Goal: Task Accomplishment & Management: Complete application form

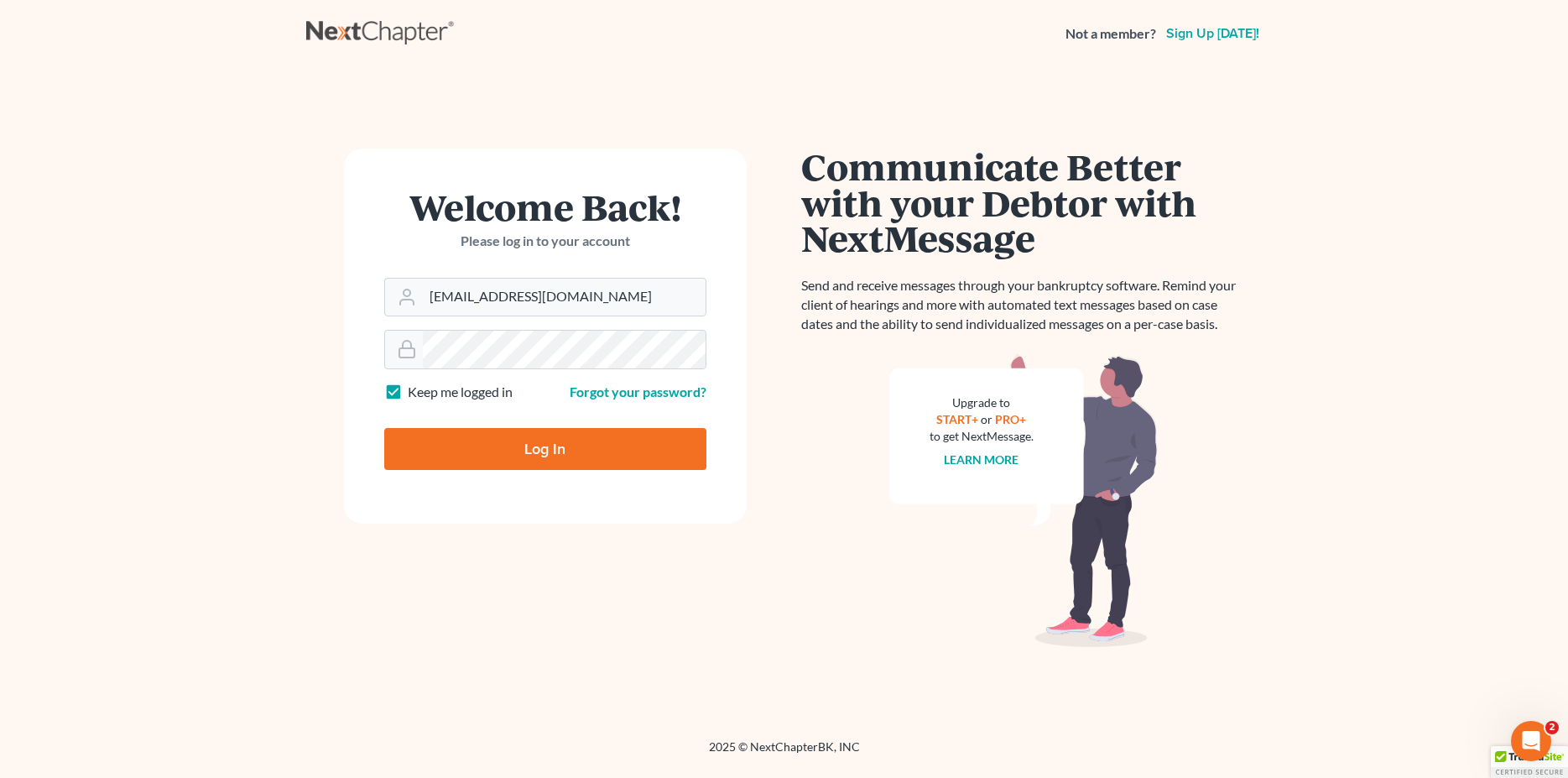
click at [526, 452] on input "Log In" at bounding box center [546, 449] width 323 height 42
type input "Thinking..."
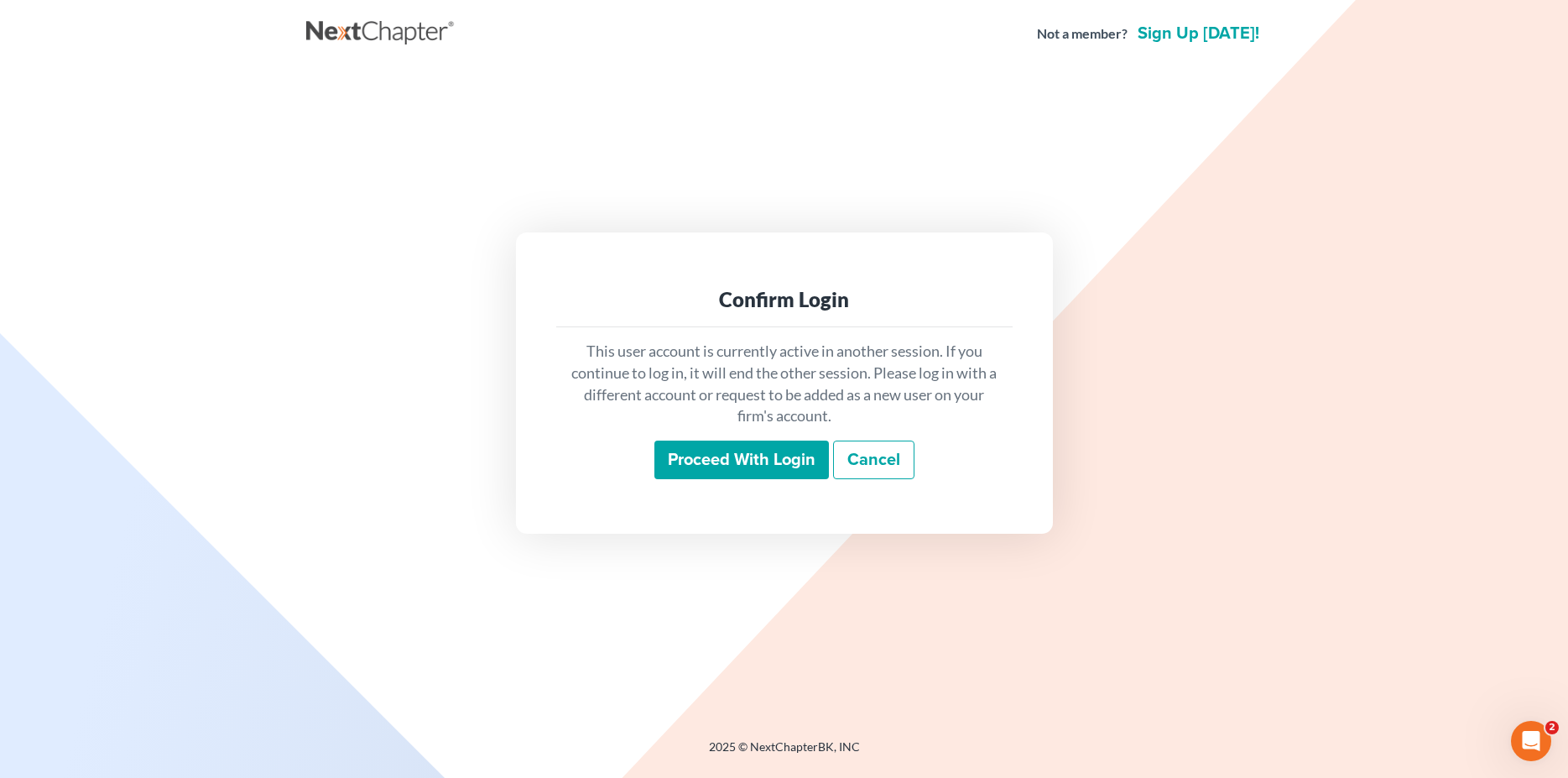
click at [707, 448] on input "Proceed with login" at bounding box center [741, 460] width 175 height 38
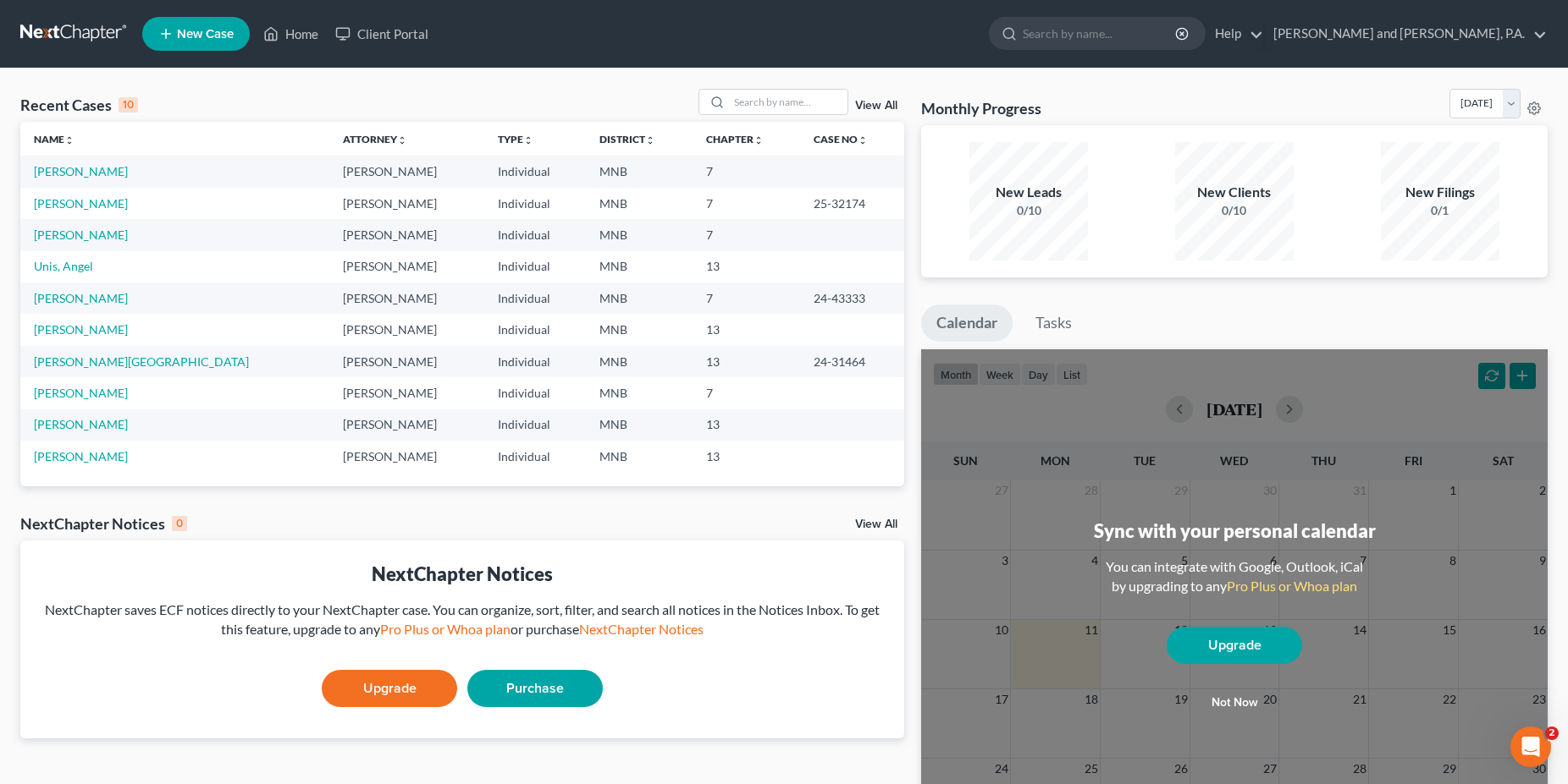
click at [190, 34] on span "New Case" at bounding box center [206, 34] width 57 height 13
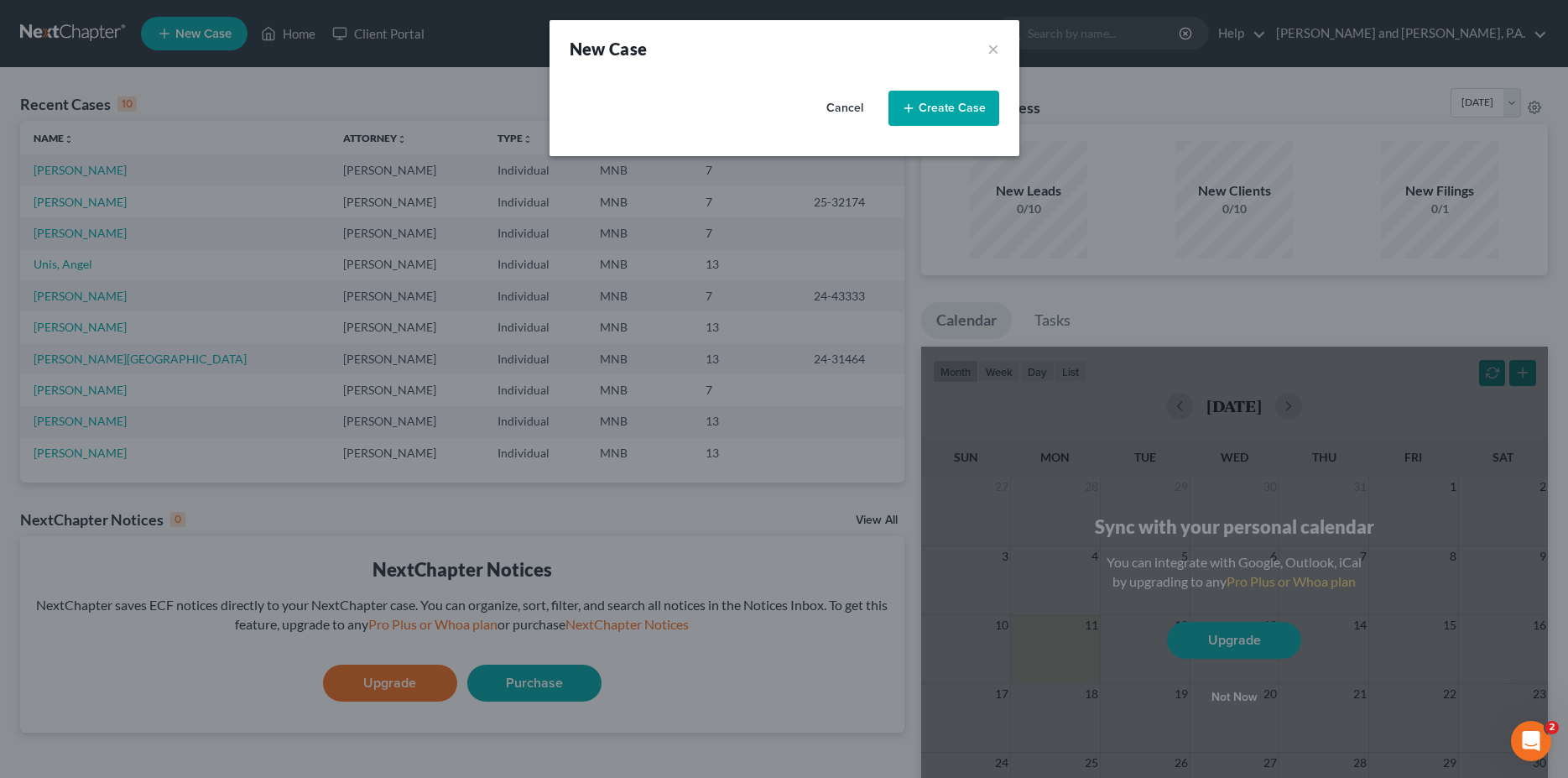
select select "42"
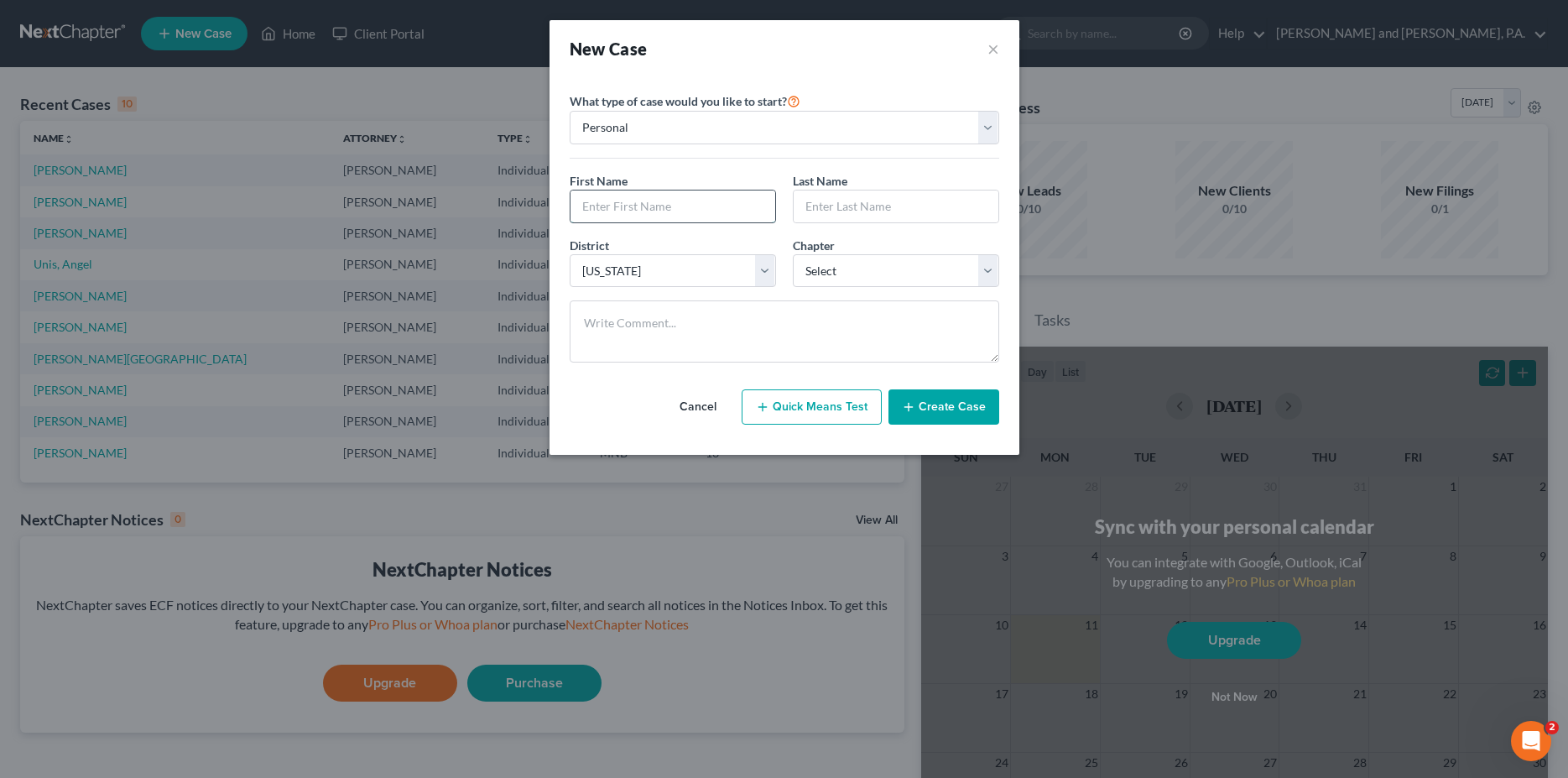
click at [615, 208] on input "text" at bounding box center [673, 206] width 205 height 32
type input "Richard"
type input "Lux"
click at [793, 254] on select "Select 7 11 12 13" at bounding box center [896, 271] width 207 height 34
select select "0"
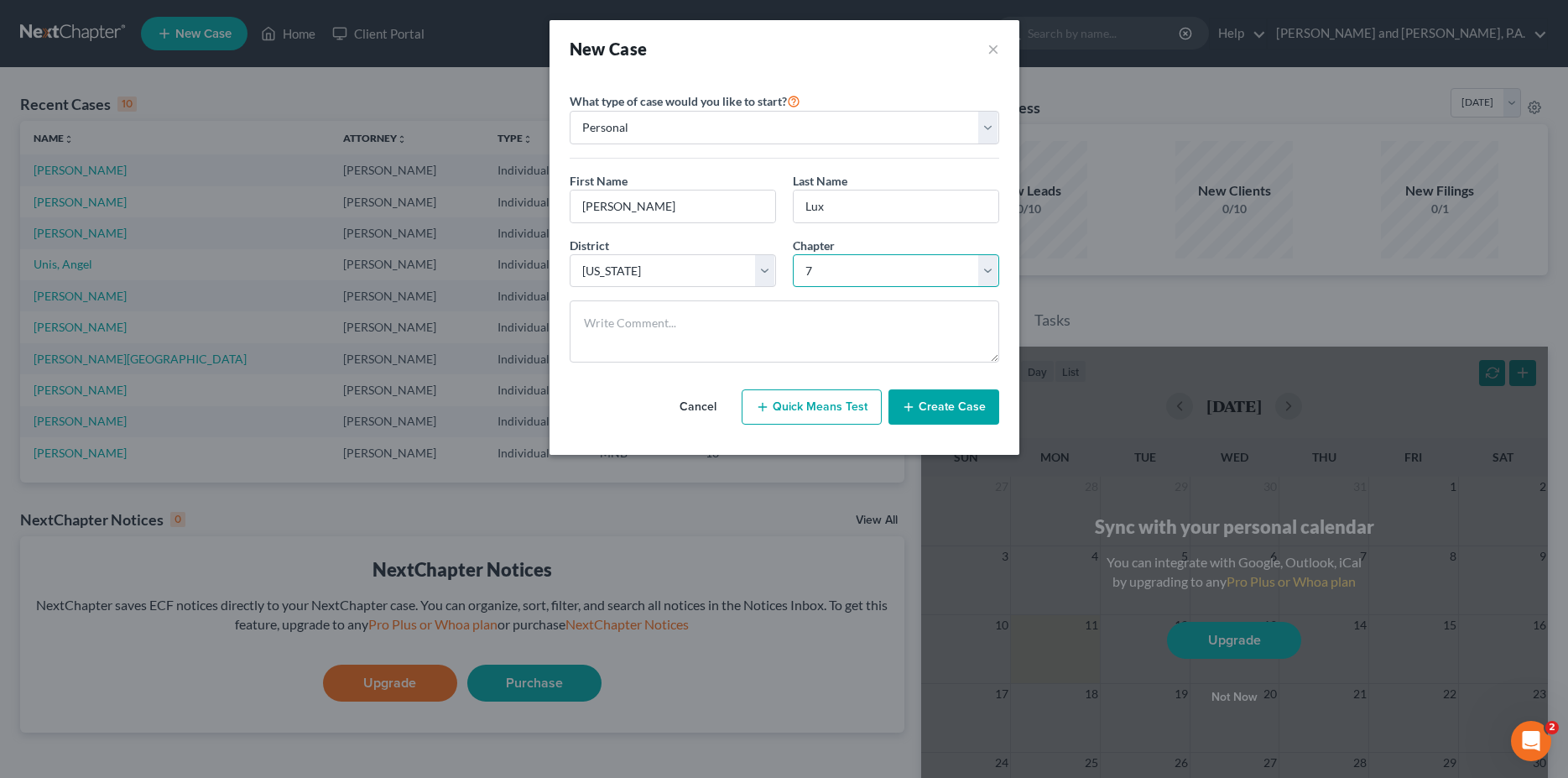
click option "7" at bounding box center [0, 0] width 0 height 0
click at [938, 411] on button "Create Case" at bounding box center [943, 407] width 111 height 36
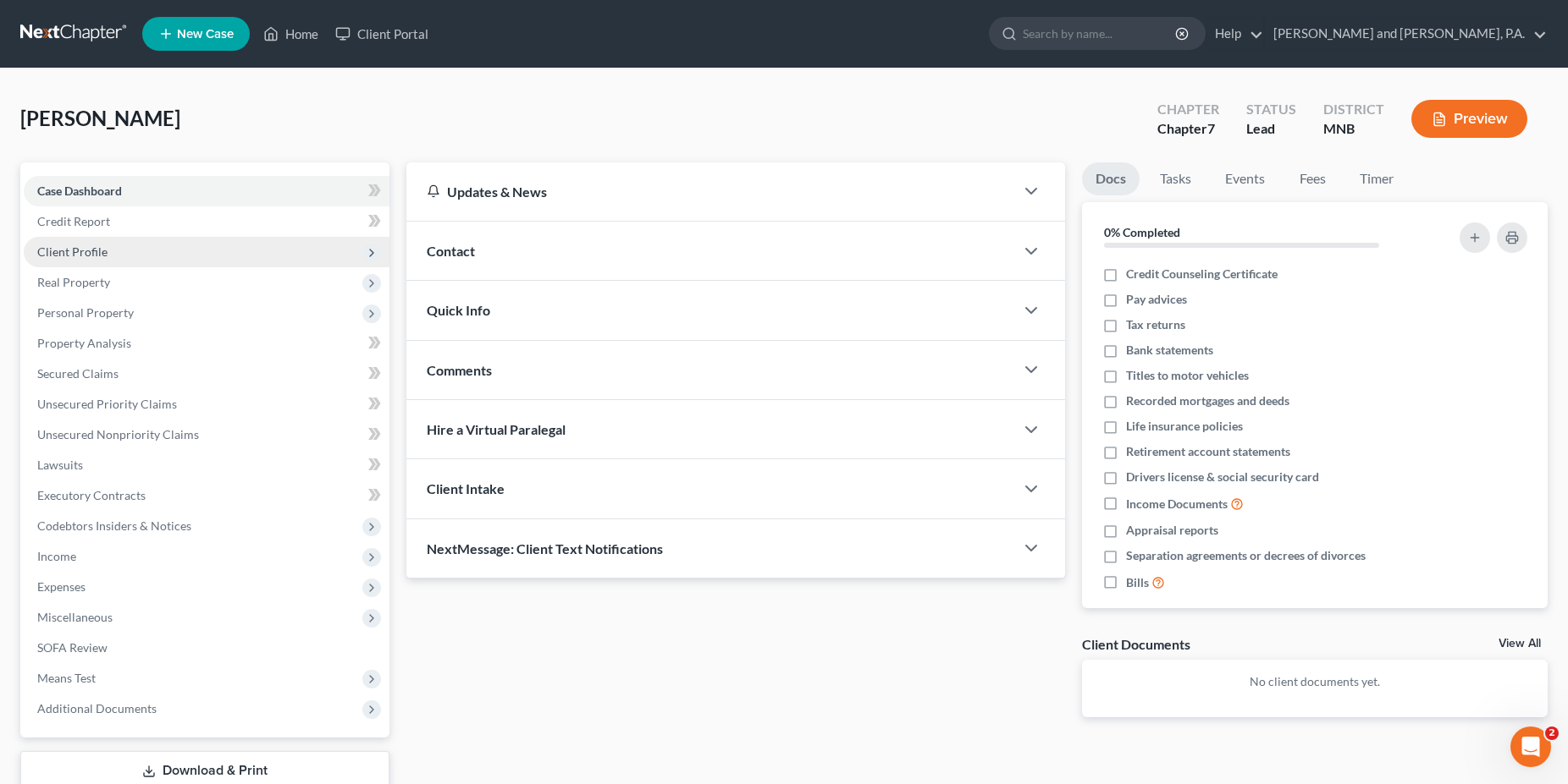
click at [87, 252] on span "Client Profile" at bounding box center [72, 252] width 70 height 15
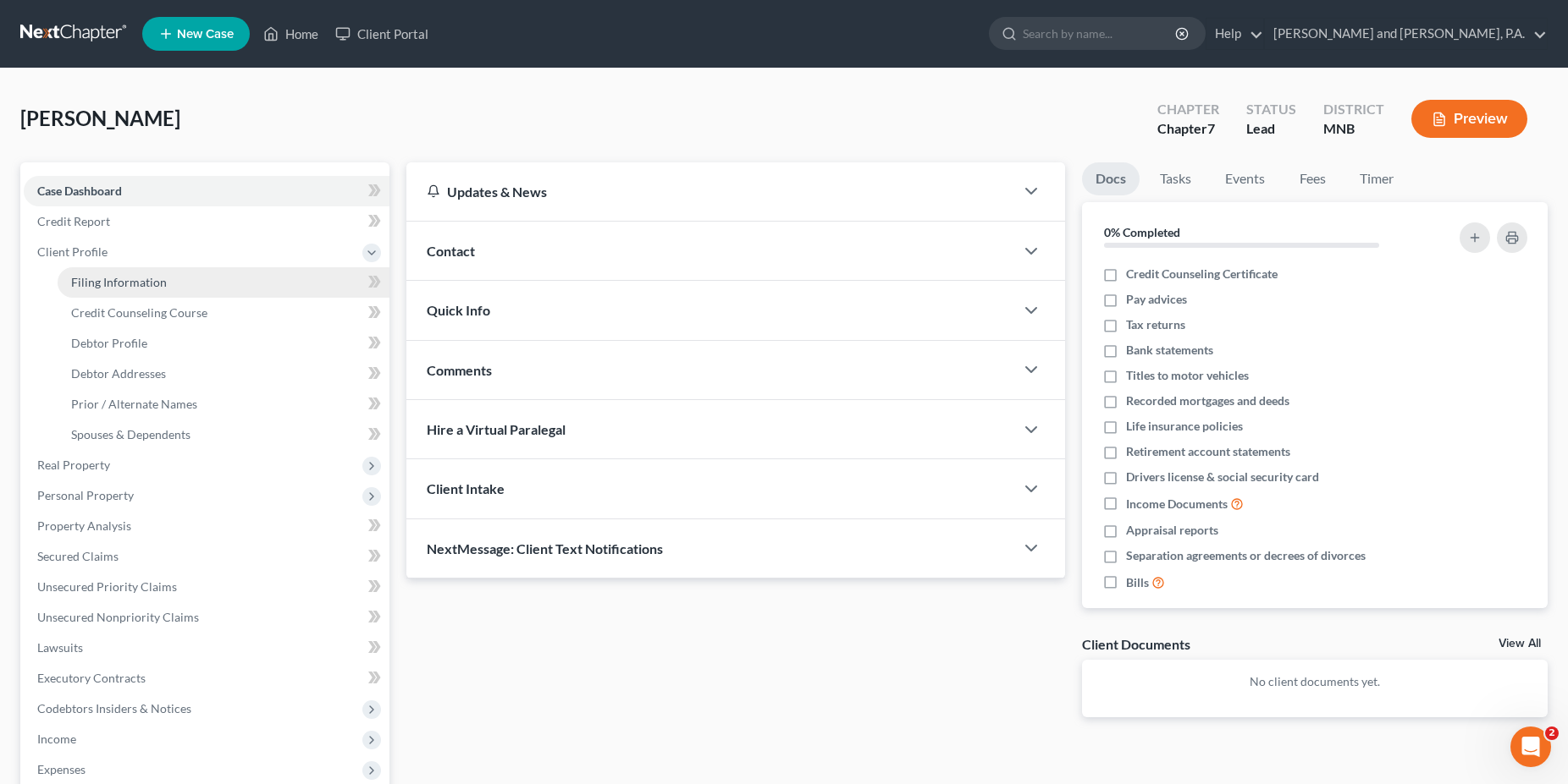
click at [88, 280] on span "Filing Information" at bounding box center [119, 282] width 96 height 15
select select "1"
select select "0"
select select "42"
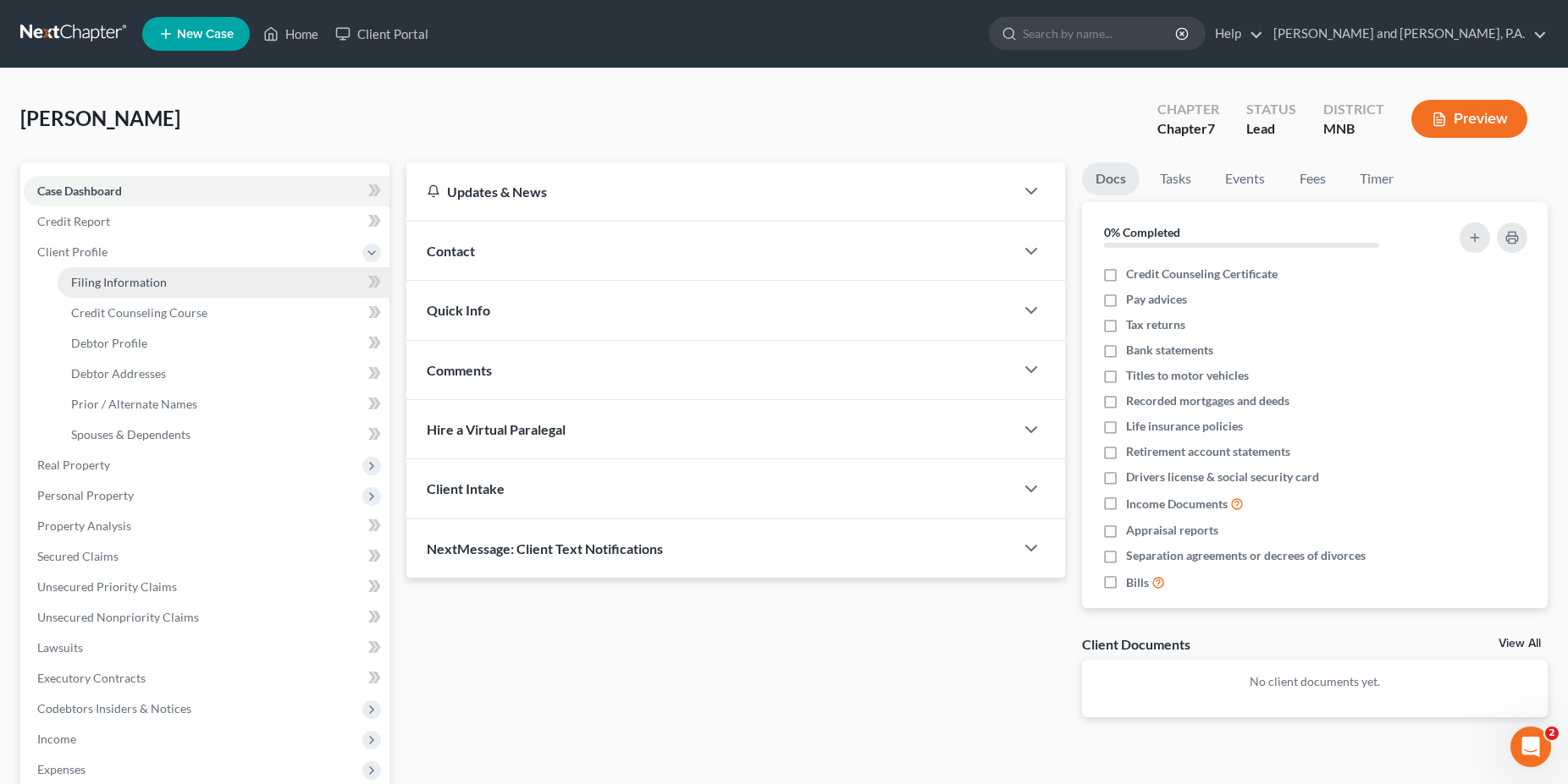
select select "24"
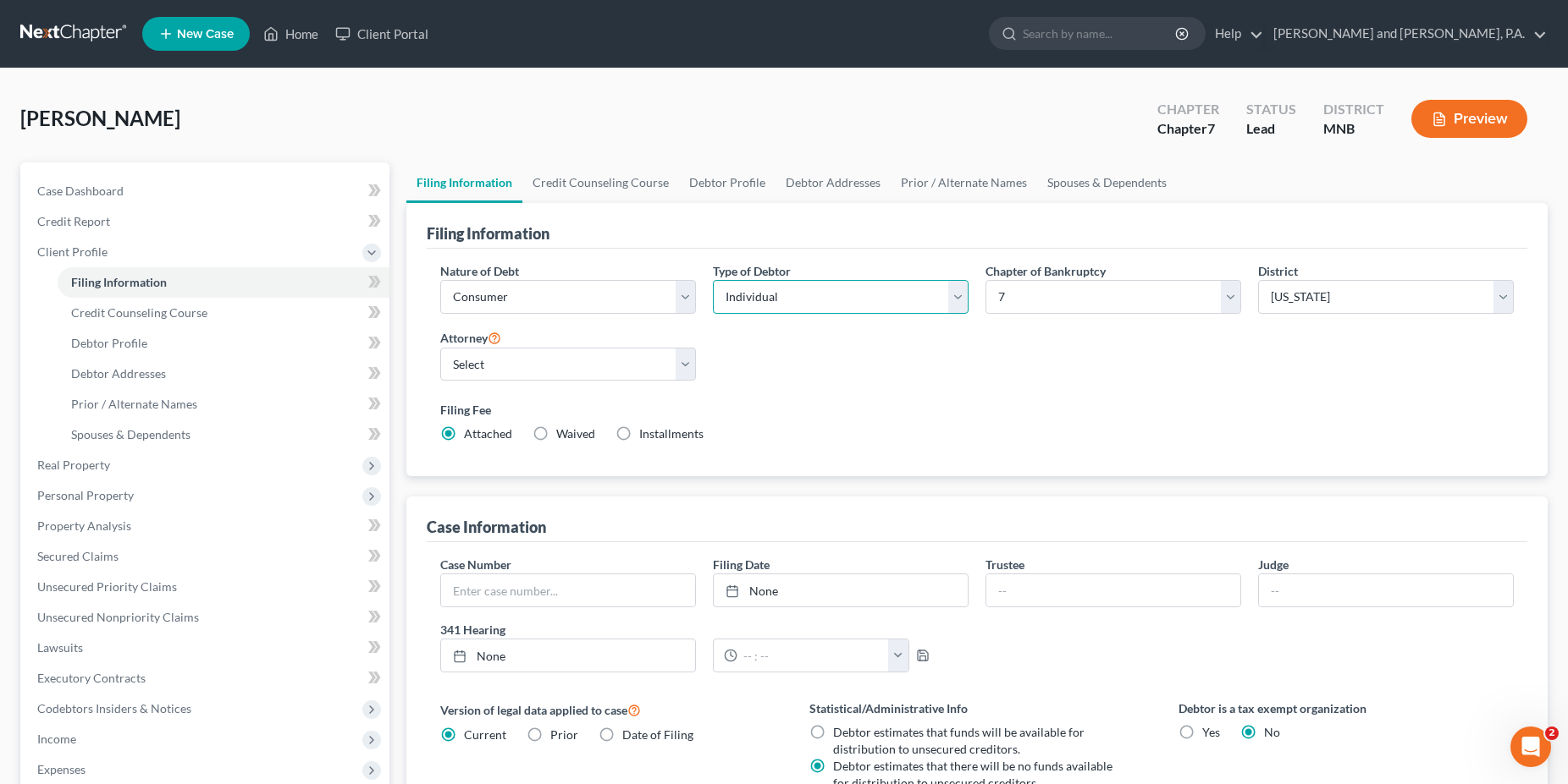
click at [713, 280] on select "Select Individual Joint" at bounding box center [840, 297] width 255 height 34
select select "1"
click option "Joint" at bounding box center [0, 0] width 0 height 0
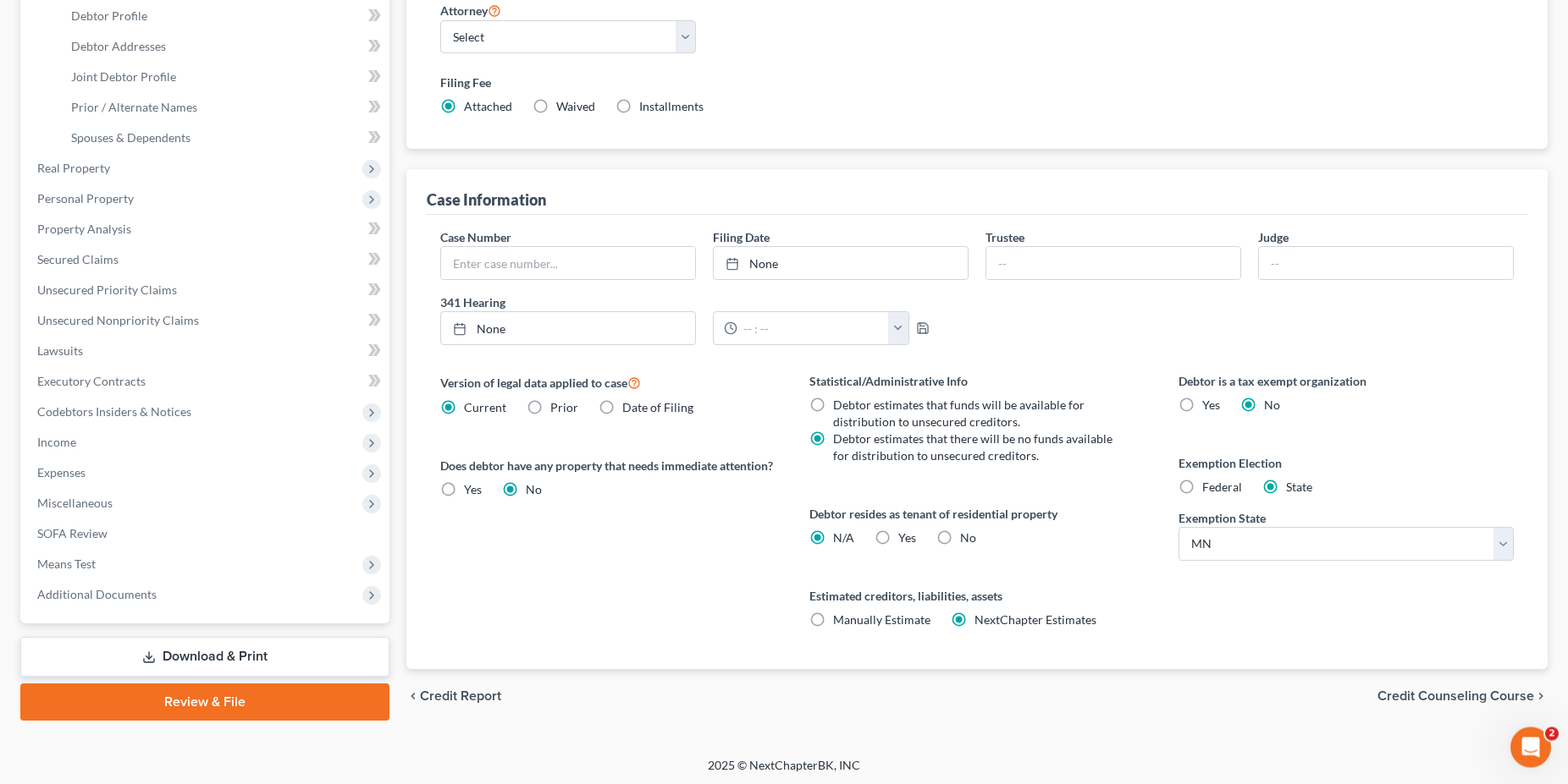
scroll to position [330, 0]
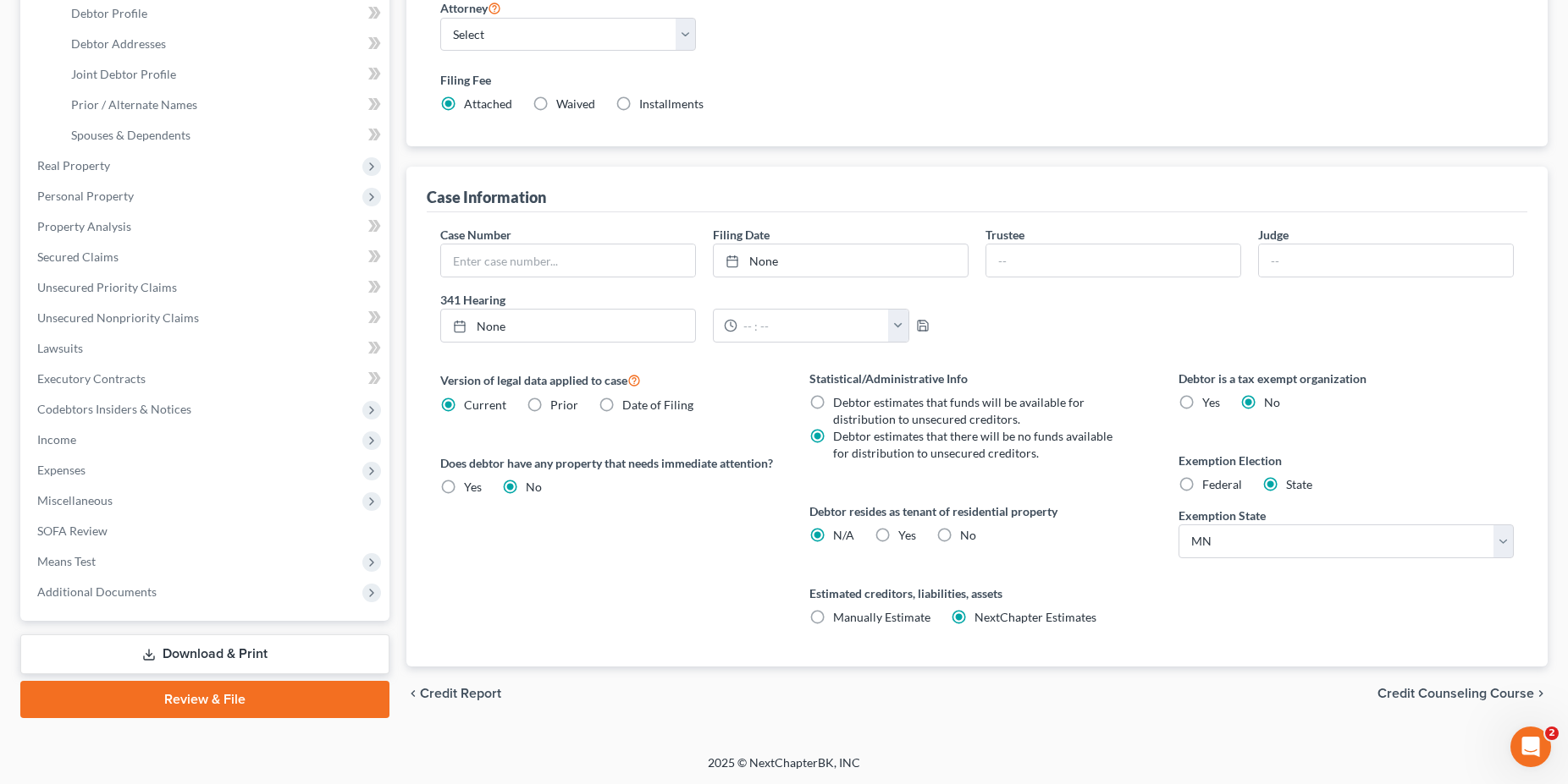
click at [1202, 486] on label "Federal" at bounding box center [1221, 485] width 40 height 17
click at [1208, 486] on input "Federal" at bounding box center [1214, 482] width 11 height 11
radio input "true"
radio input "false"
click at [898, 535] on label "Yes Yes" at bounding box center [906, 535] width 18 height 17
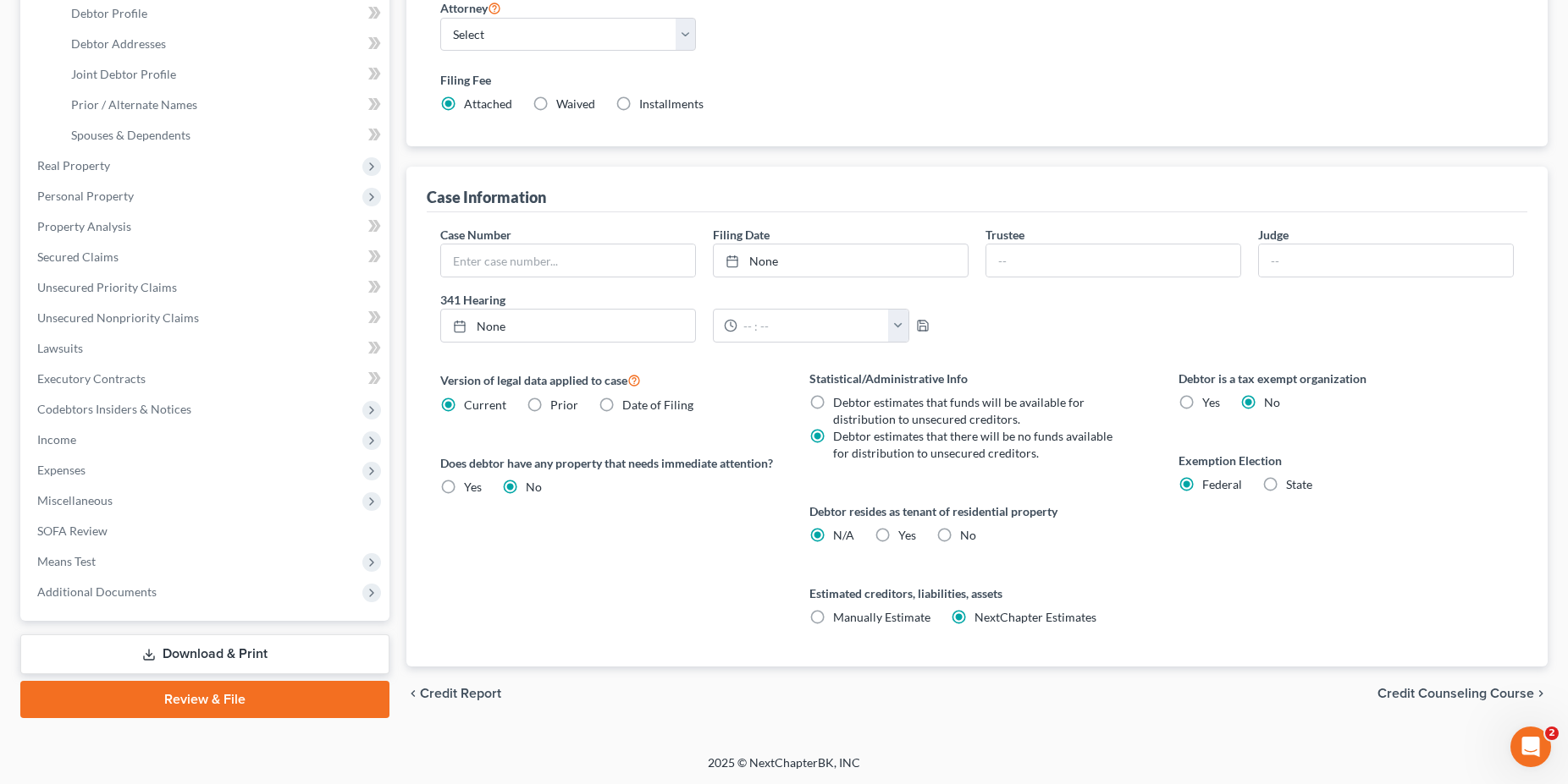
click at [905, 535] on input "Yes Yes" at bounding box center [911, 532] width 11 height 11
radio input "true"
radio input "false"
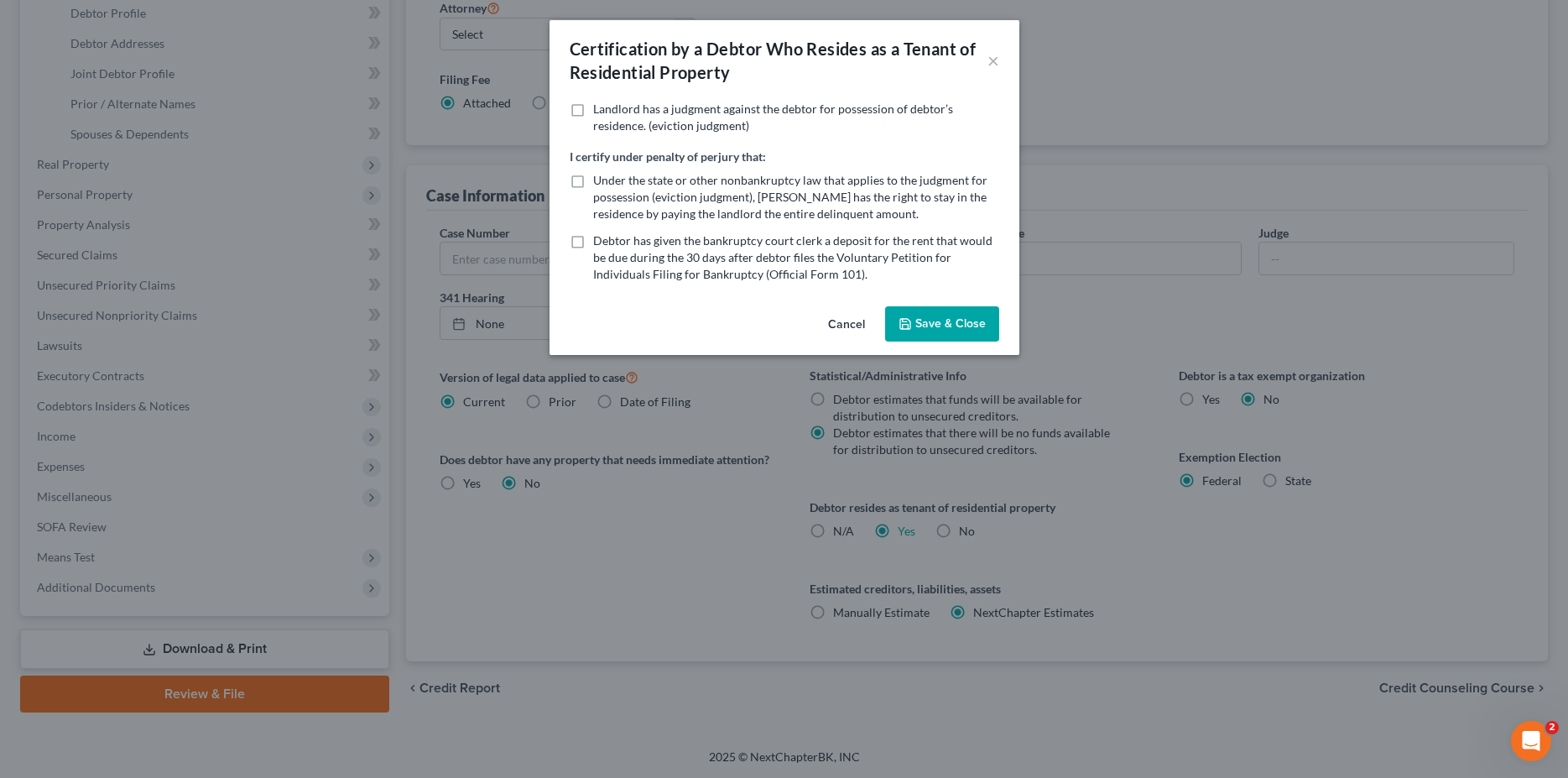
click at [918, 327] on button "Save & Close" at bounding box center [942, 324] width 114 height 36
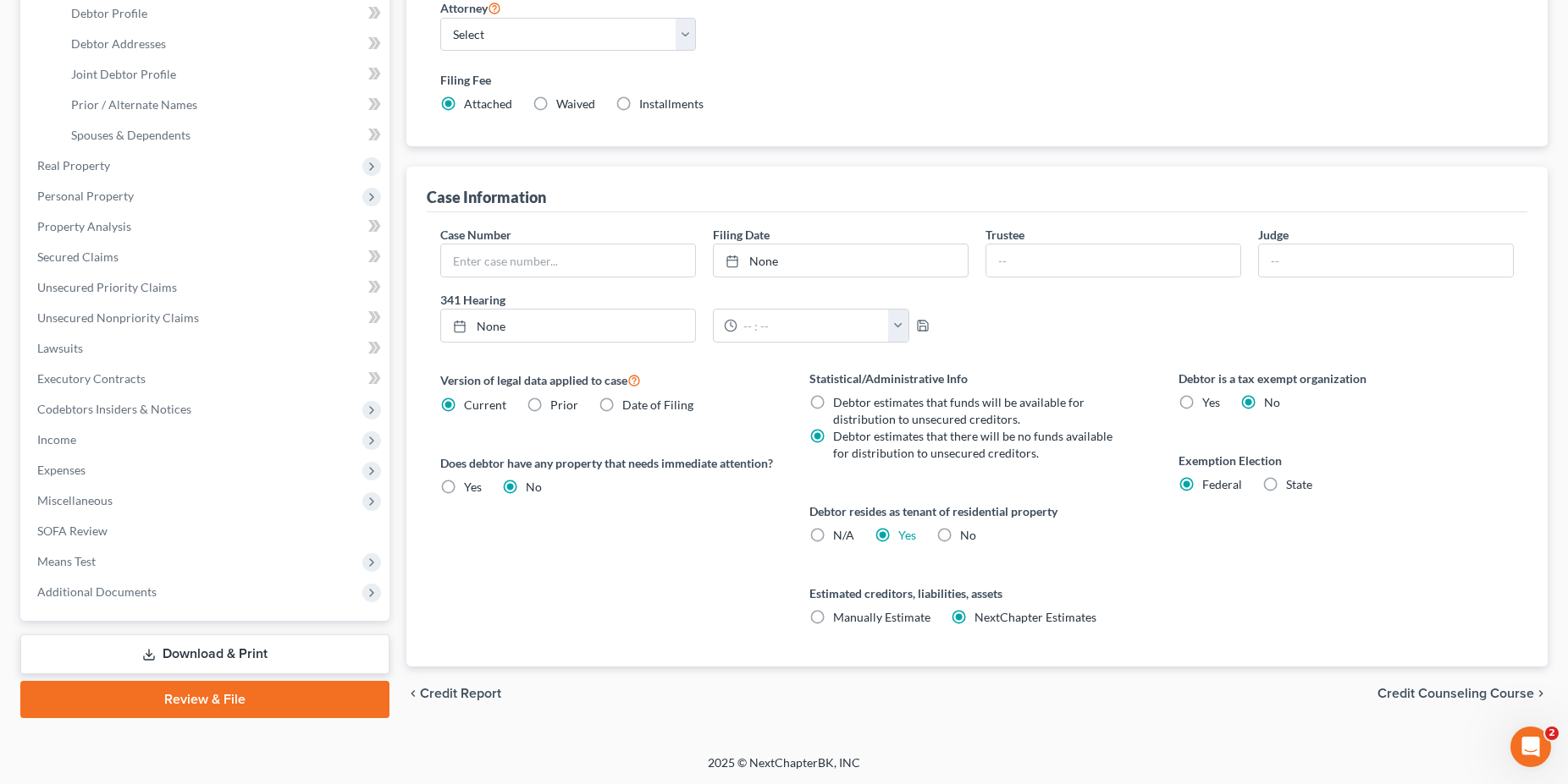
click at [1444, 690] on span "Credit Counseling Course" at bounding box center [1456, 694] width 157 height 14
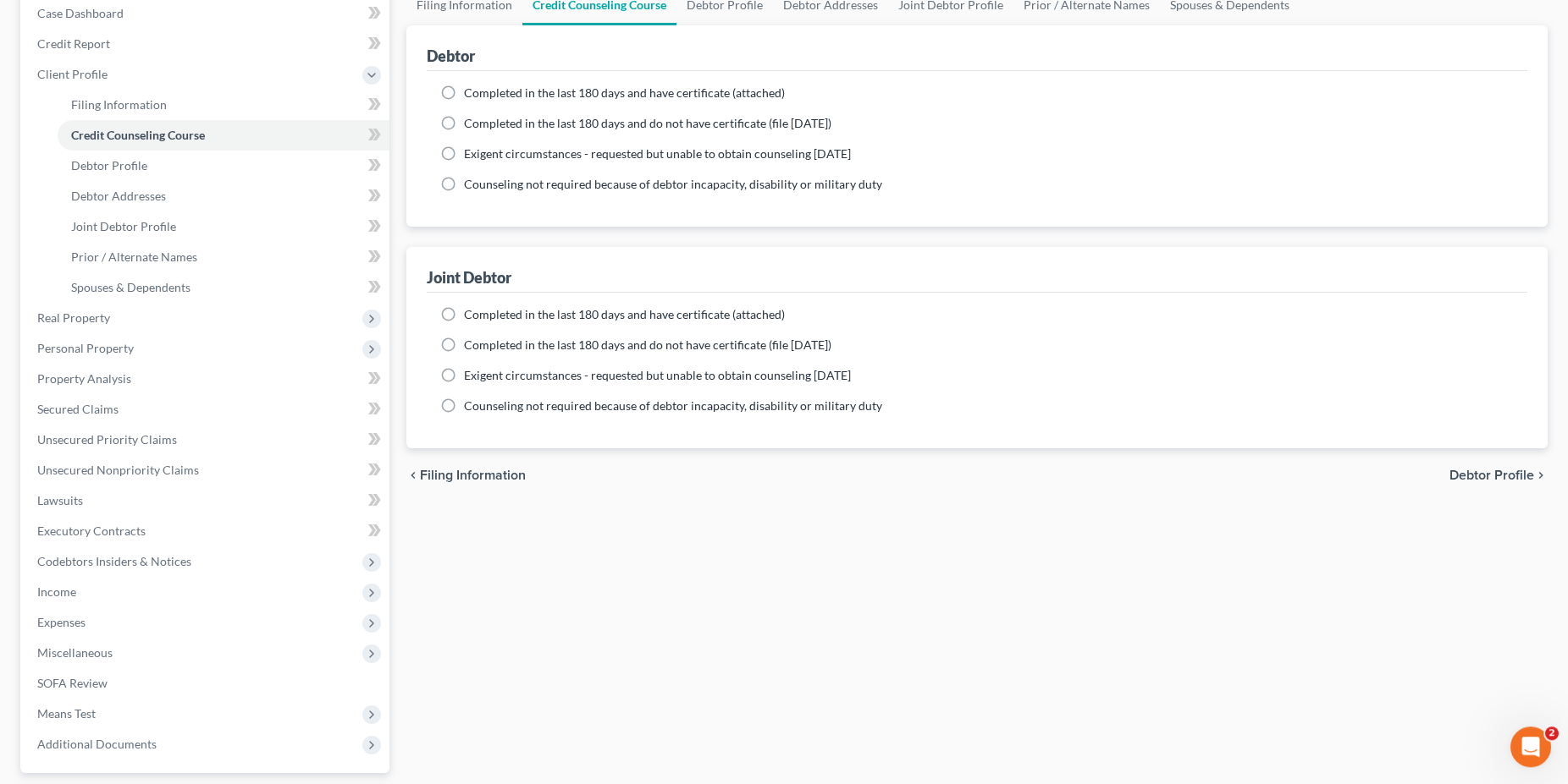
scroll to position [111, 0]
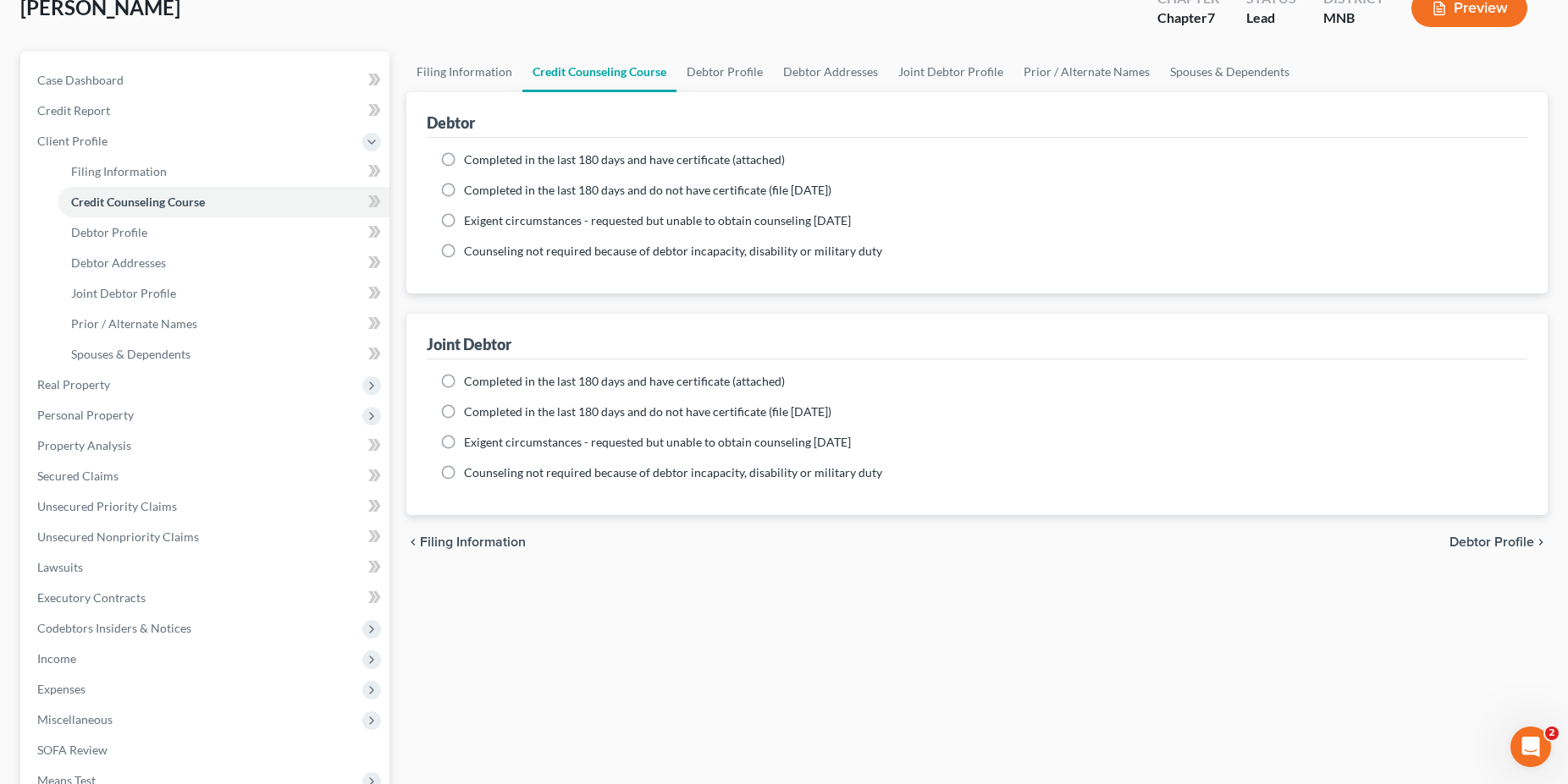
click at [464, 158] on label "Completed in the last 180 days and have certificate (attached)" at bounding box center [624, 159] width 321 height 17
click at [471, 158] on input "Completed in the last 180 days and have certificate (attached)" at bounding box center [477, 157] width 11 height 11
radio input "true"
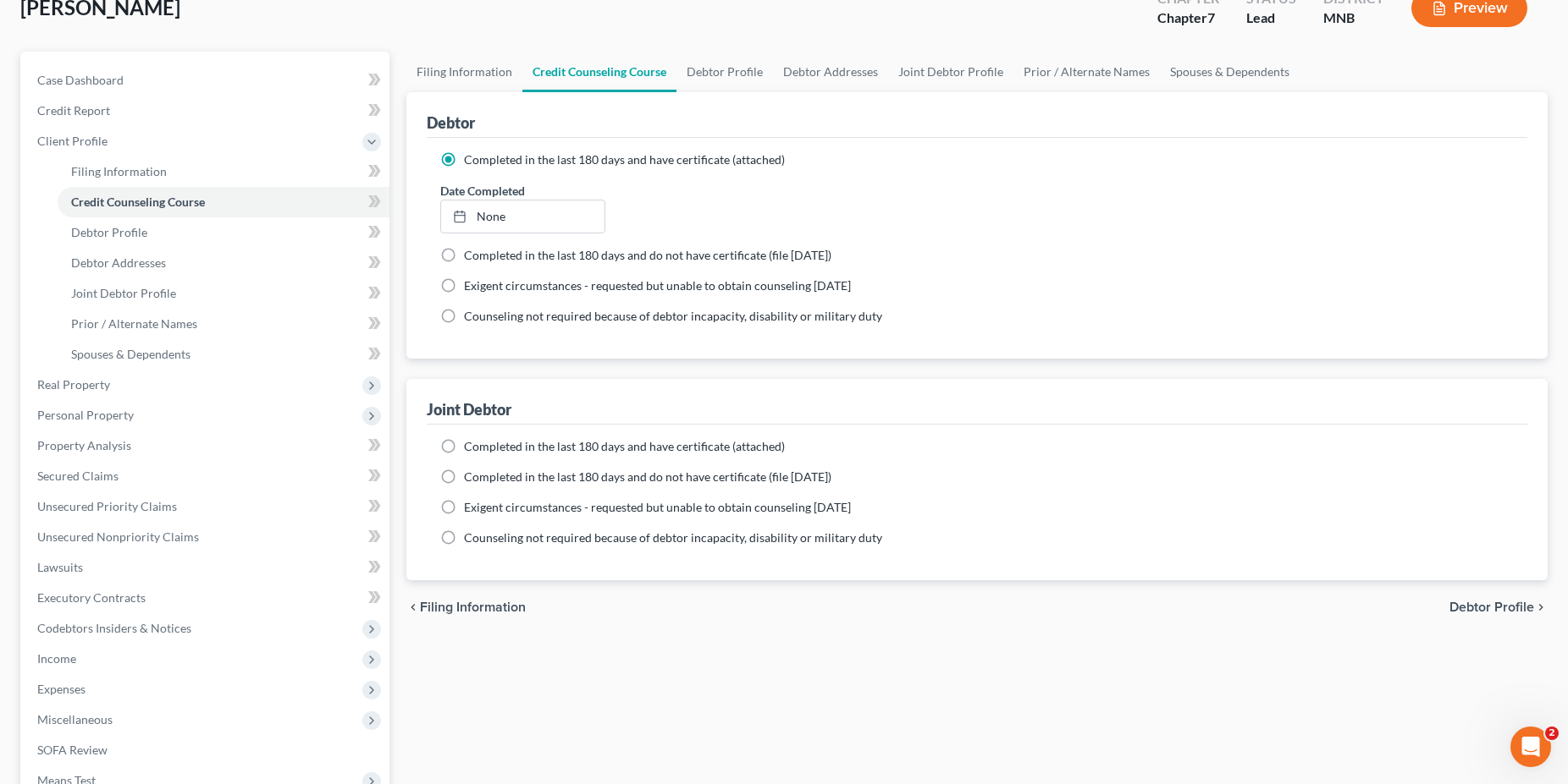
click at [464, 450] on label "Completed in the last 180 days and have certificate (attached)" at bounding box center [624, 447] width 321 height 17
click at [471, 450] on input "Completed in the last 180 days and have certificate (attached)" at bounding box center [477, 444] width 11 height 11
radio input "true"
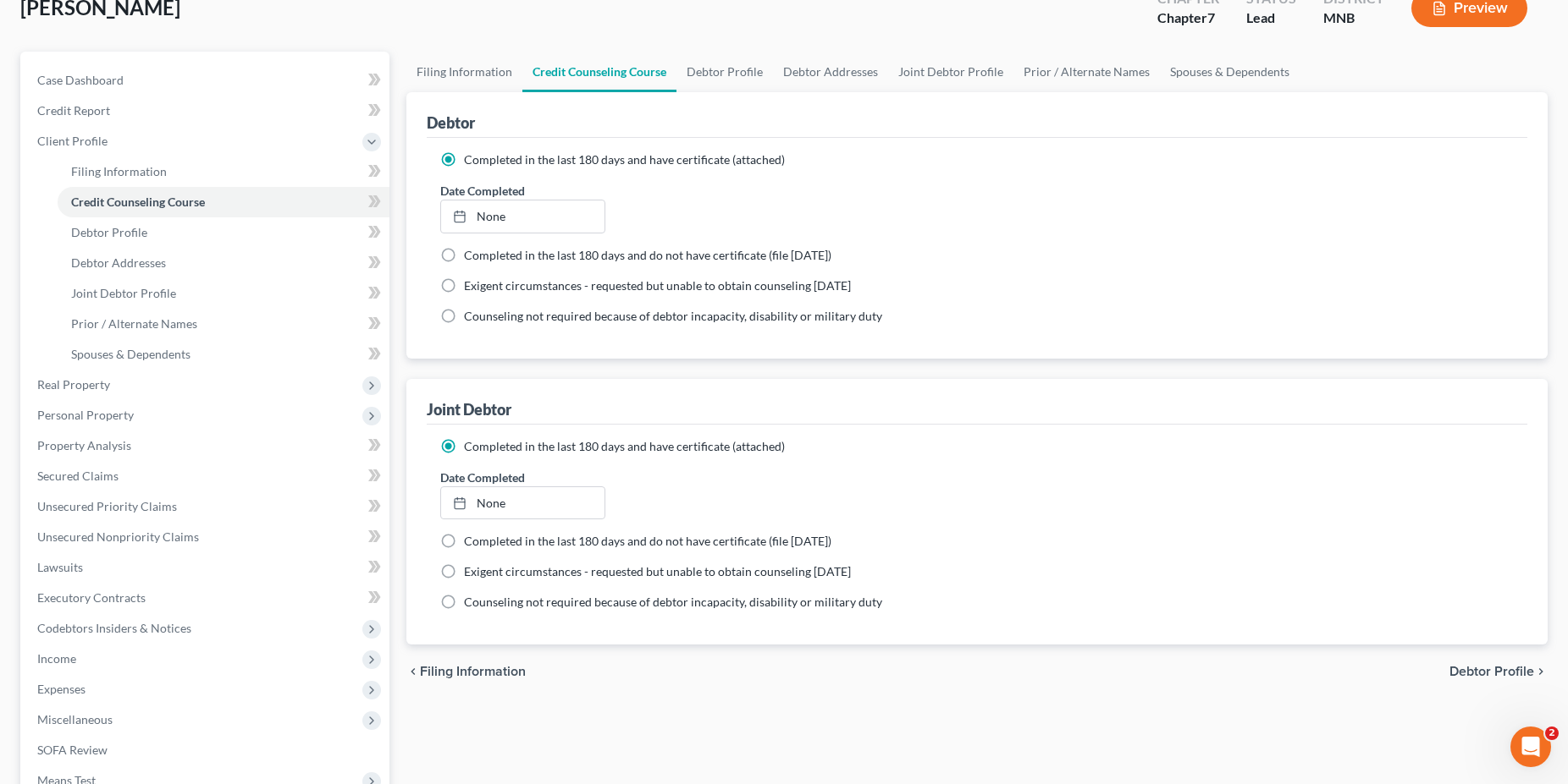
click at [1478, 667] on span "Debtor Profile" at bounding box center [1491, 672] width 85 height 14
select select "1"
select select "0"
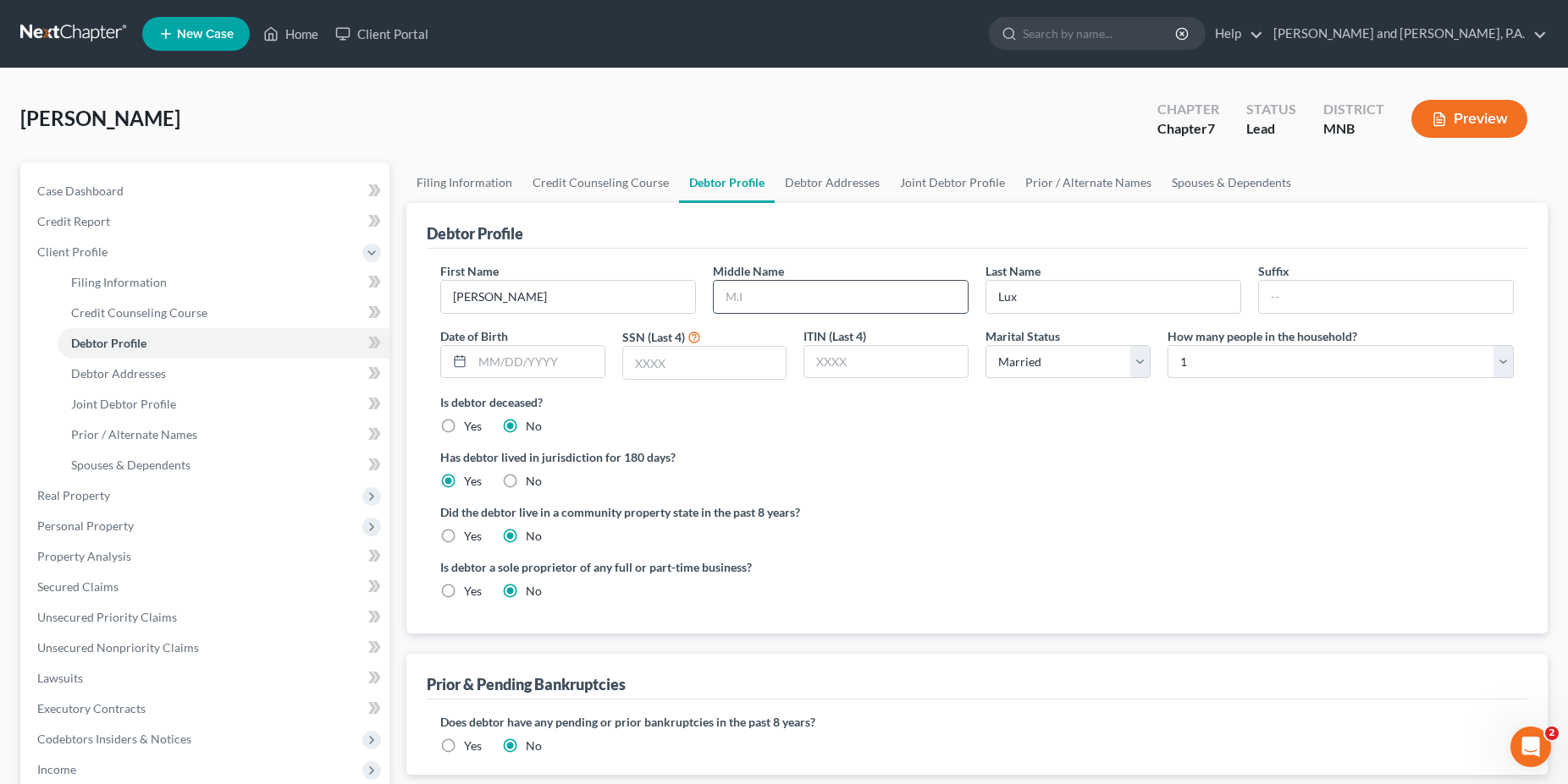
click at [732, 303] on input "text" at bounding box center [840, 297] width 253 height 32
type input "Charles"
click at [527, 366] on input "text" at bounding box center [537, 362] width 132 height 32
type input "04/19/1940"
type input "7603"
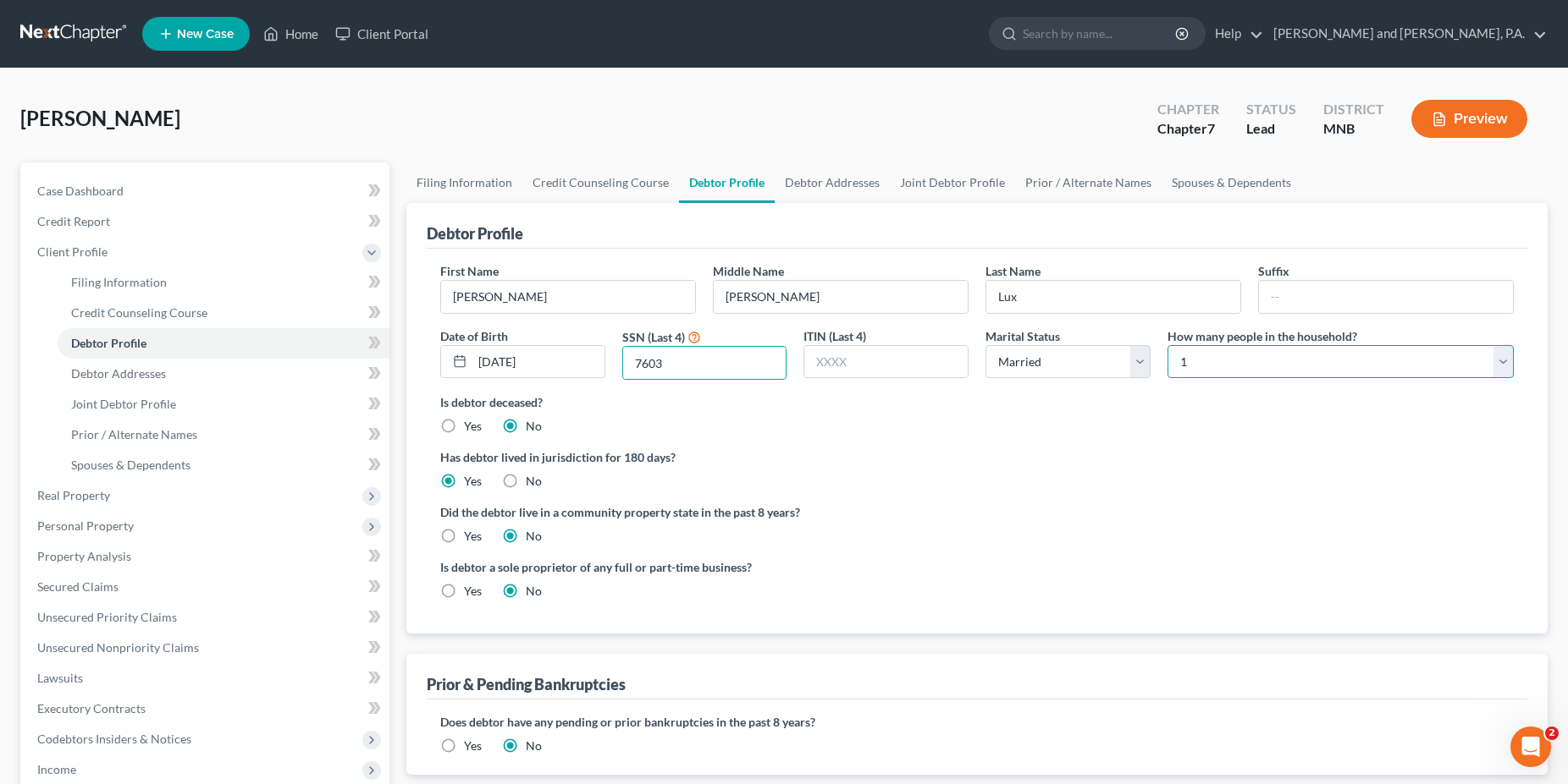
click at [1167, 345] on select "Select 1 2 3 4 5 6 7 8 9 10 11 12 13 14 15 16 17 18 19 20" at bounding box center [1340, 362] width 347 height 34
select select "1"
click option "2" at bounding box center [0, 0] width 0 height 0
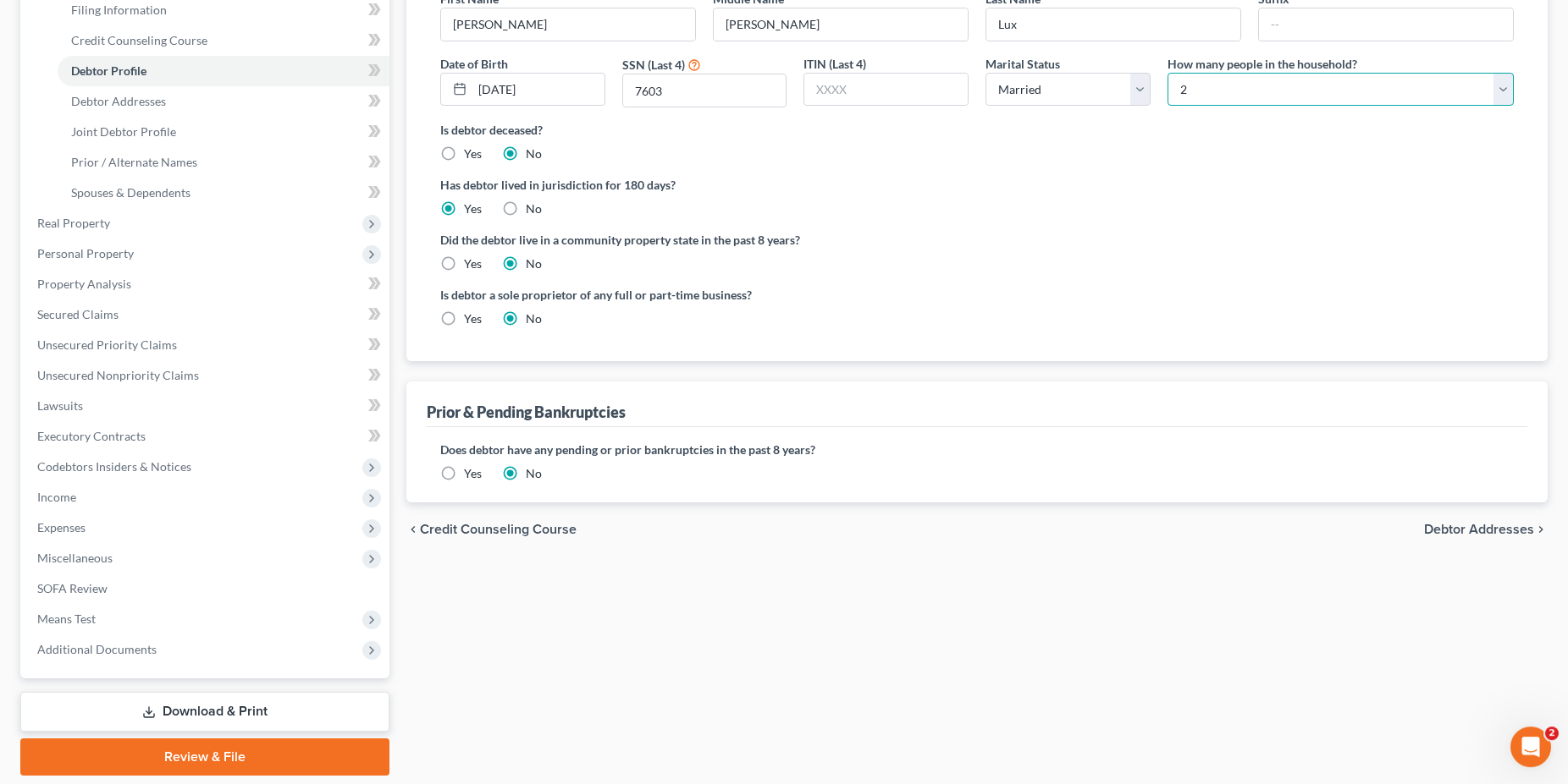
scroll to position [281, 0]
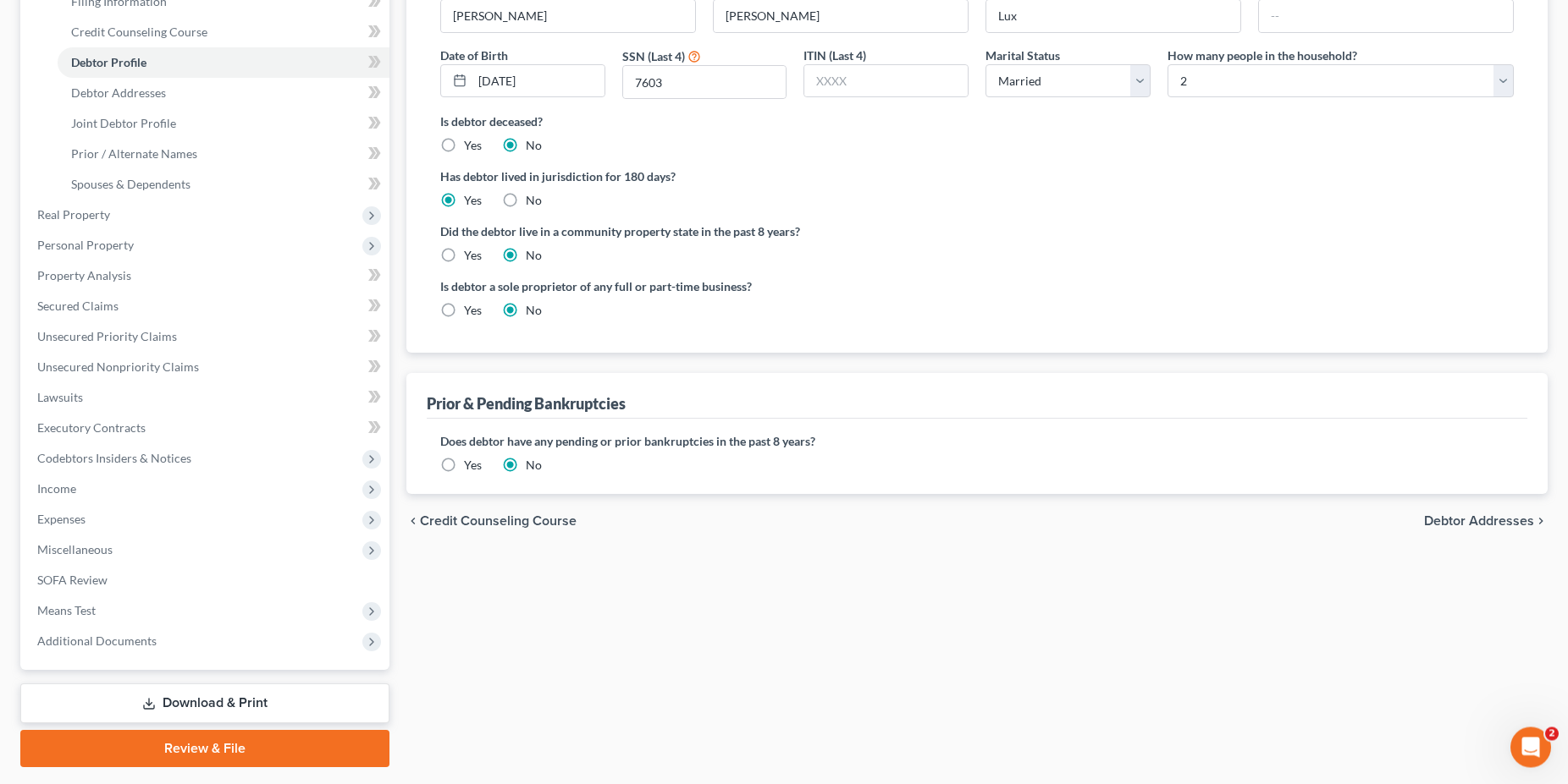
click at [1457, 518] on span "Debtor Addresses" at bounding box center [1478, 521] width 110 height 14
select select "0"
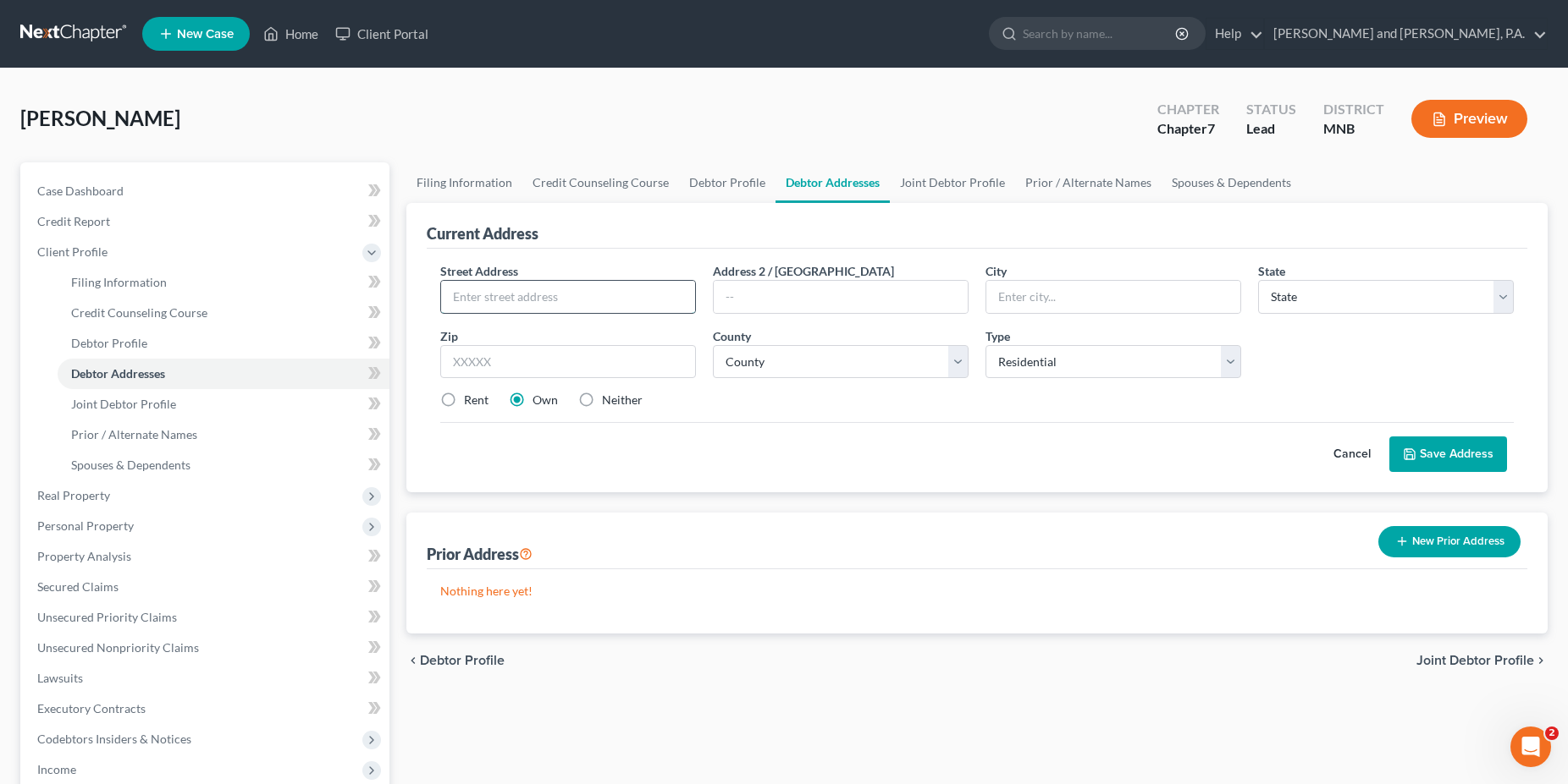
click at [476, 293] on input "text" at bounding box center [567, 297] width 253 height 32
type input "6501 Woodlake Drive"
type input "Apt. 506"
type input "Richfield"
select select "24"
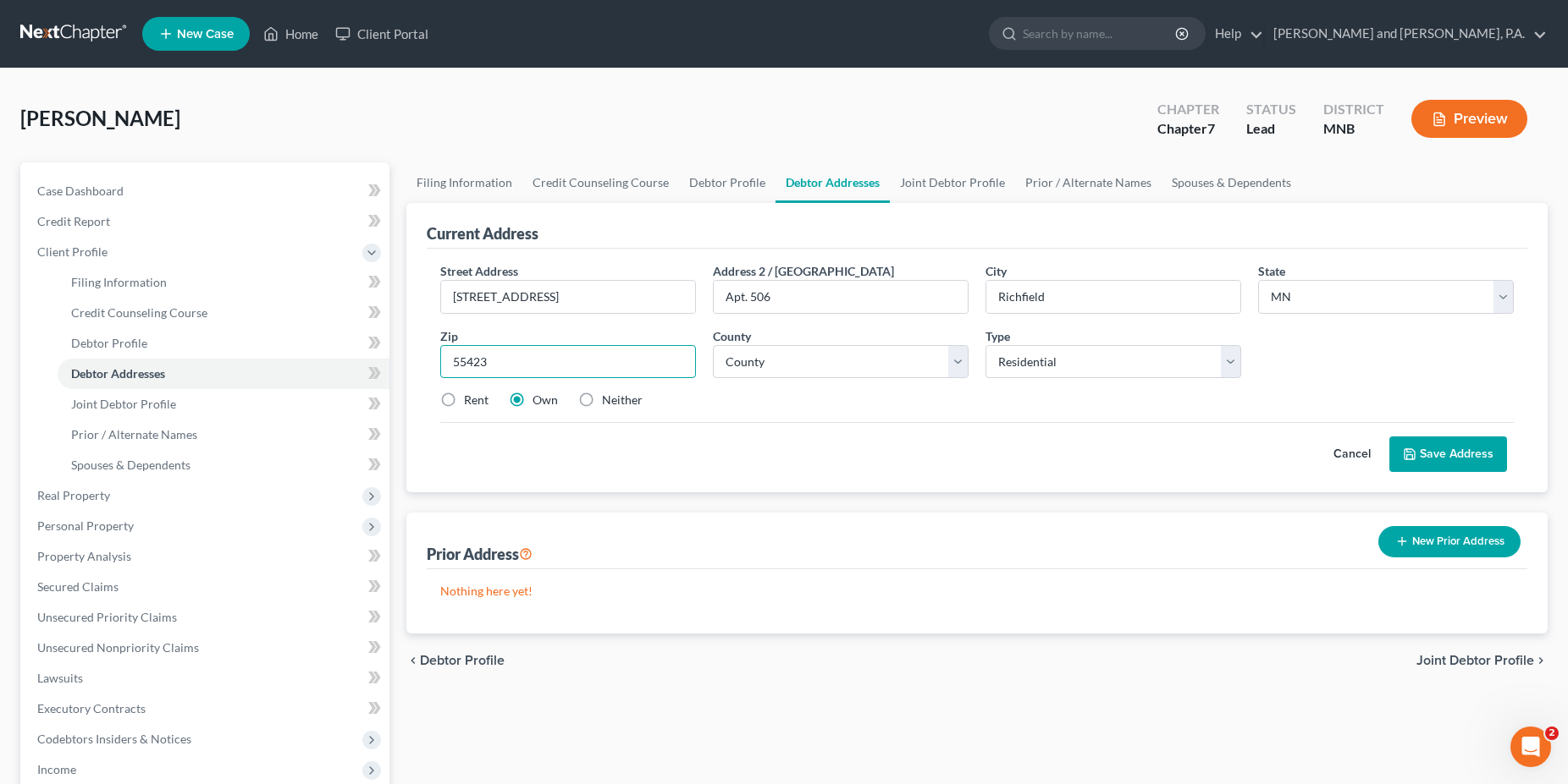
type input "55423"
type input "Minneapolis"
click at [464, 399] on label "Rent" at bounding box center [476, 400] width 25 height 17
click at [471, 399] on input "Rent" at bounding box center [477, 397] width 11 height 11
radio input "true"
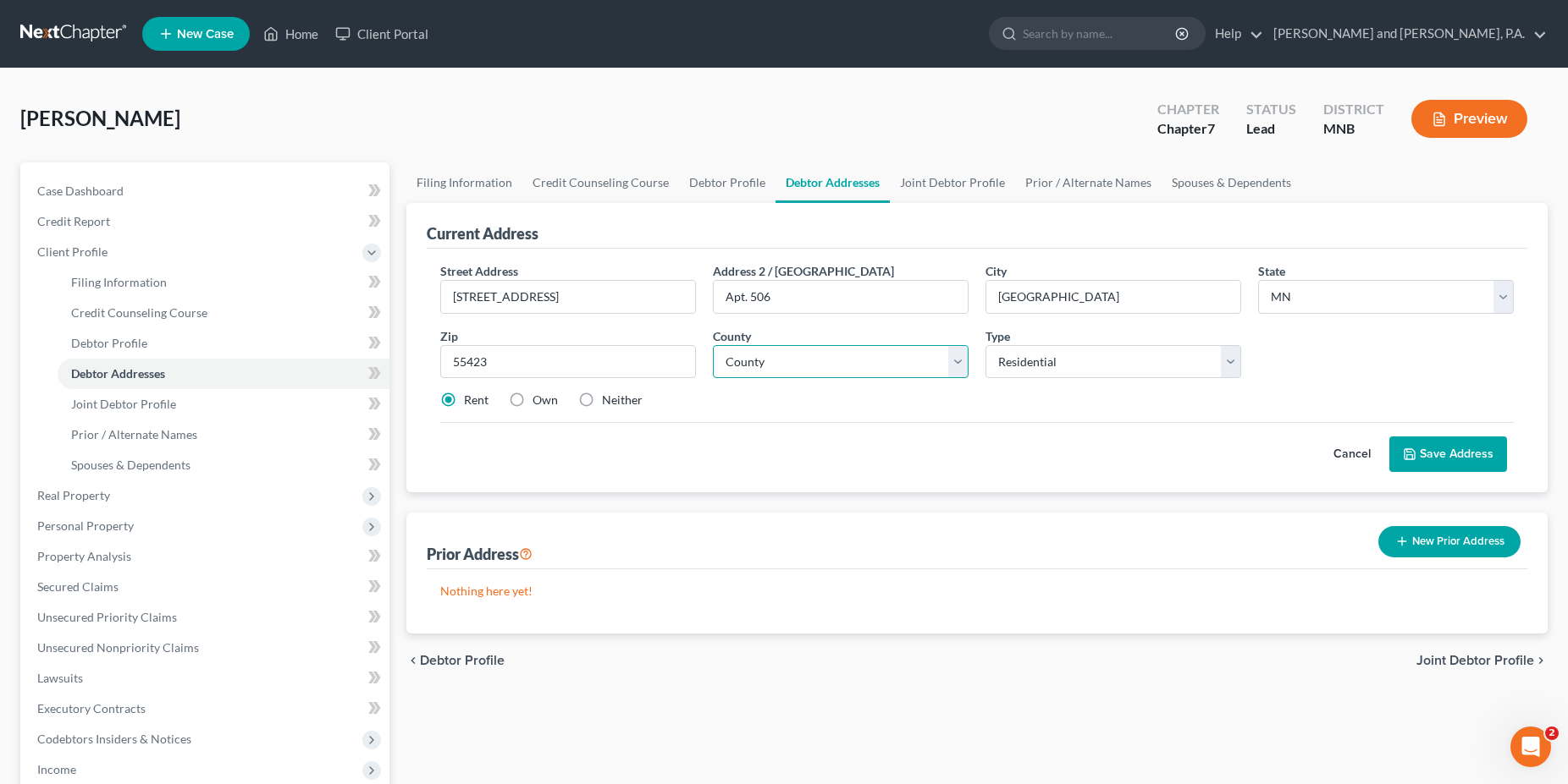
click at [713, 345] on select "County Aitkin County Anoka County Becker County Beltrami County Benton County B…" at bounding box center [840, 362] width 255 height 34
select select "26"
click option "Hennepin County" at bounding box center [0, 0] width 0 height 0
click at [1458, 460] on button "Save Address" at bounding box center [1448, 454] width 118 height 36
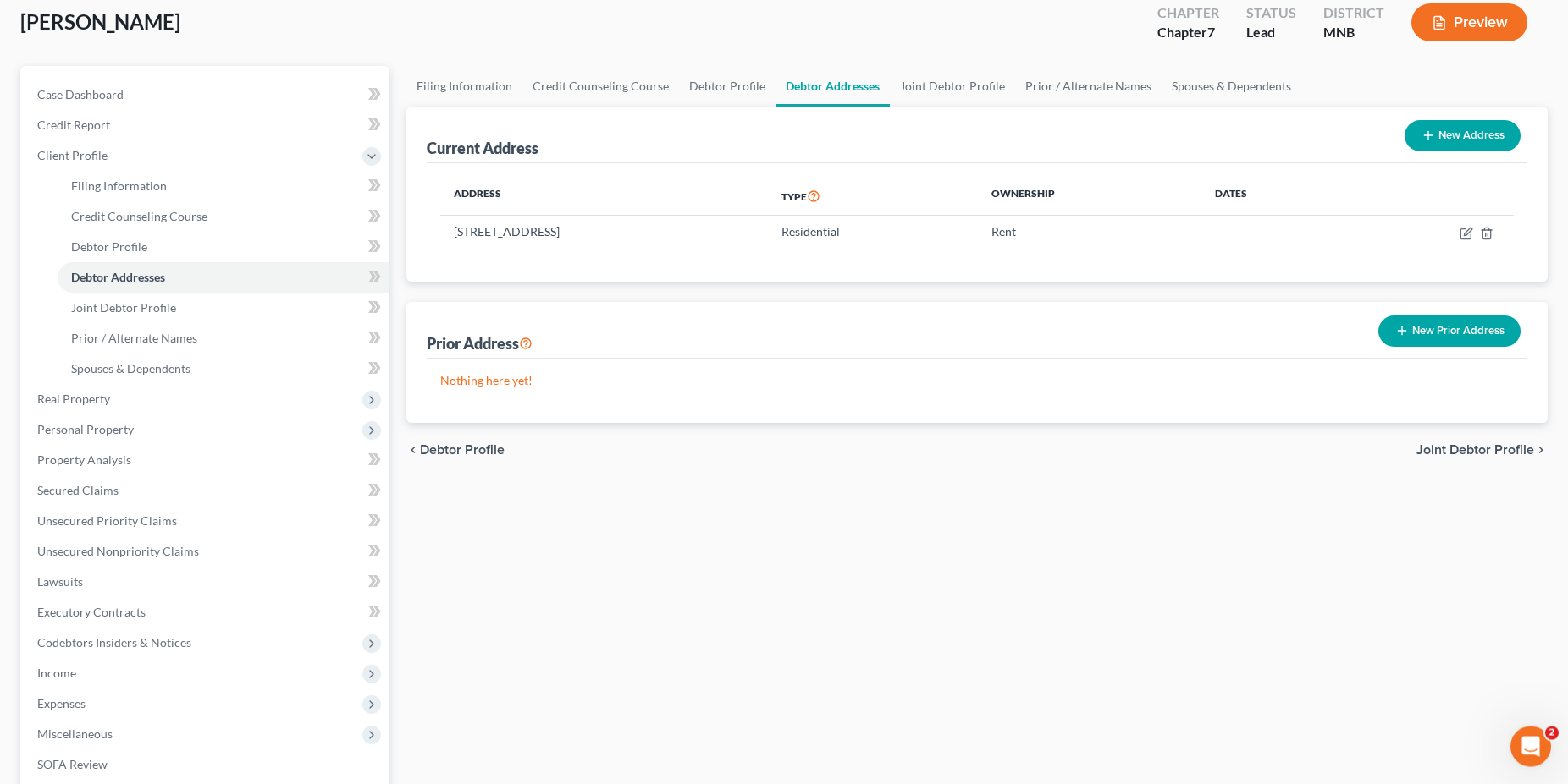
scroll to position [172, 0]
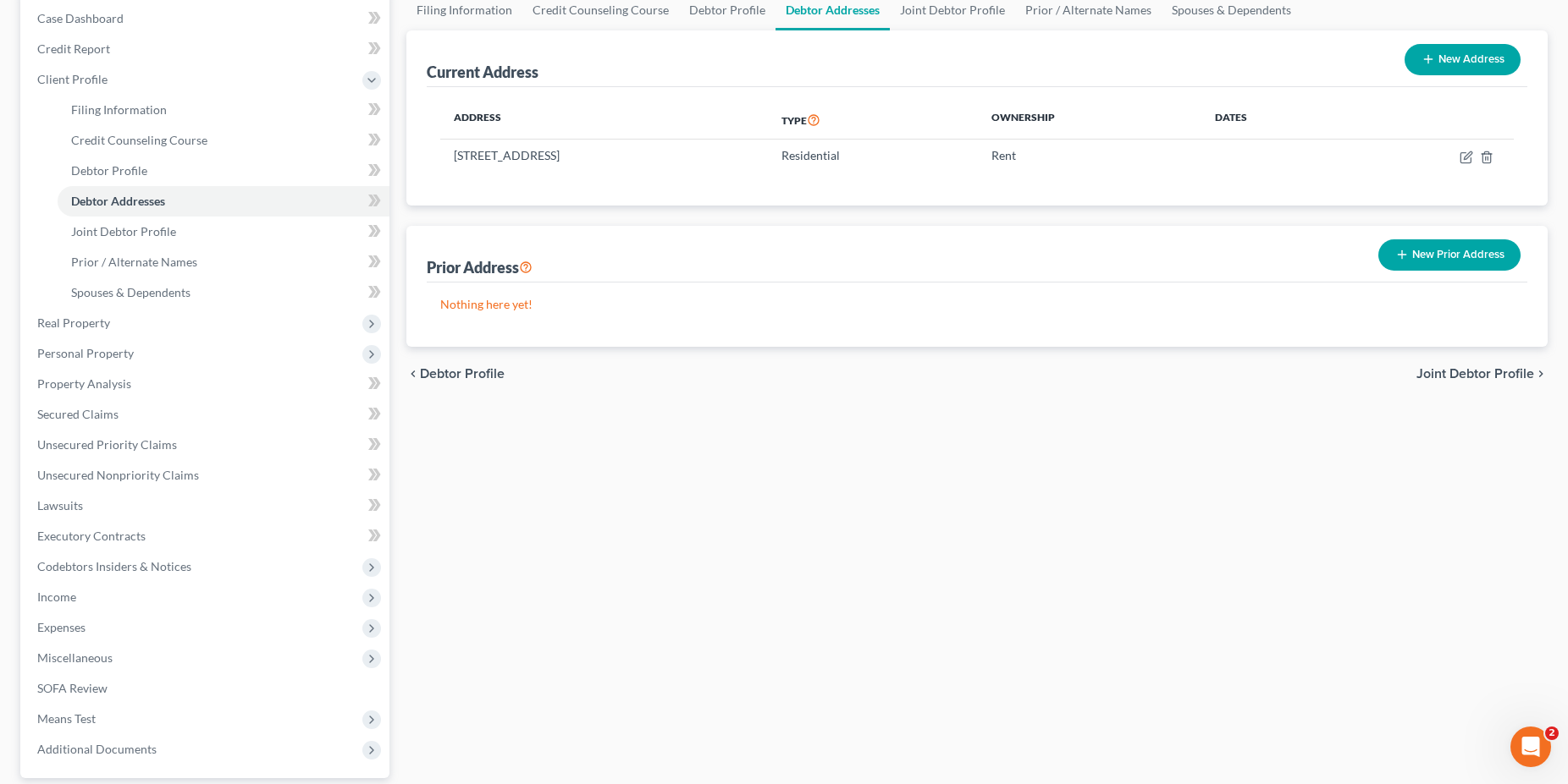
click at [1475, 370] on span "Joint Debtor Profile" at bounding box center [1475, 374] width 118 height 14
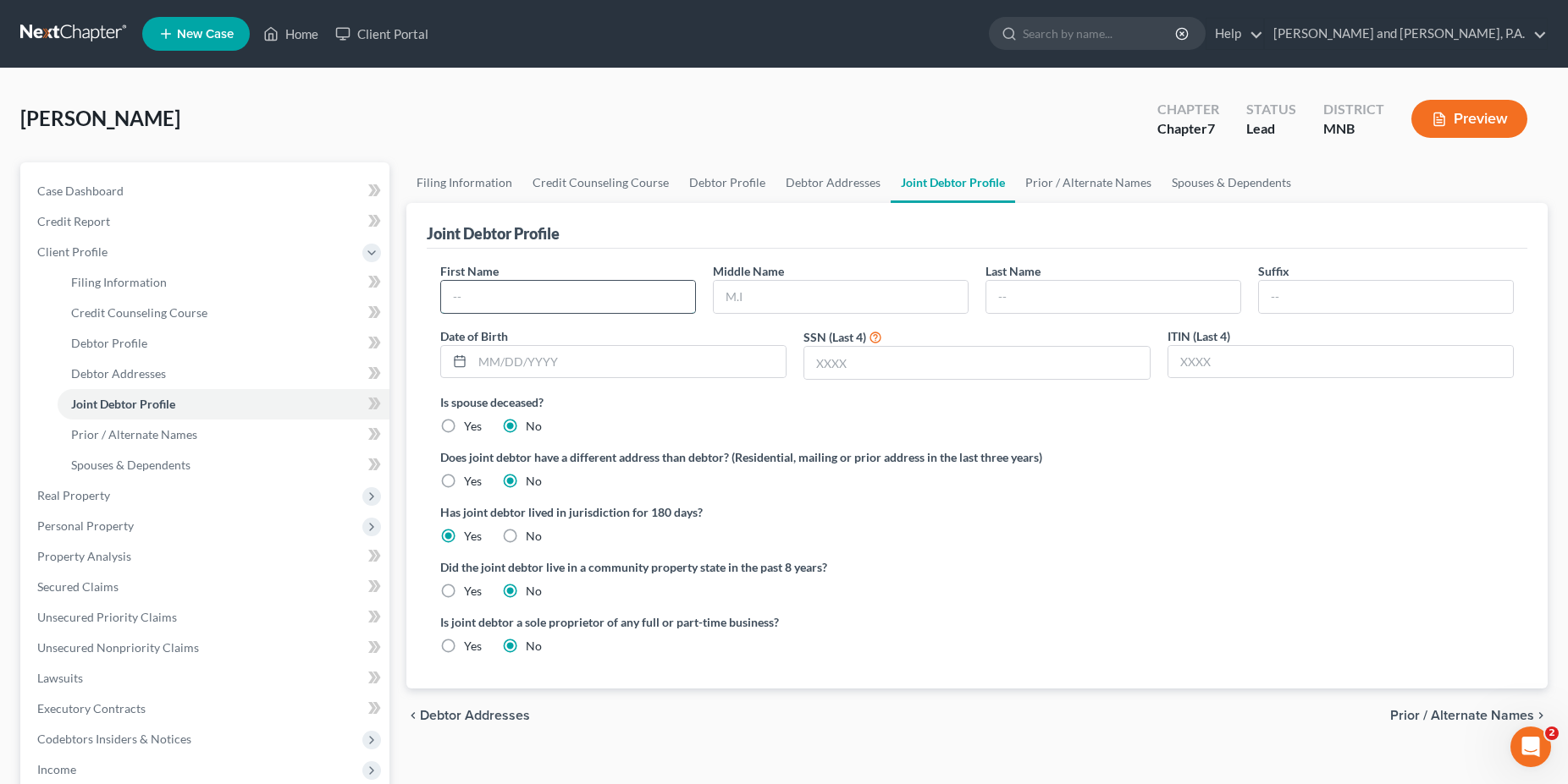
click at [471, 292] on input "text" at bounding box center [567, 297] width 253 height 32
type input "Mary"
type input "Eleanor"
type input "Lux"
type input "09/19/1941"
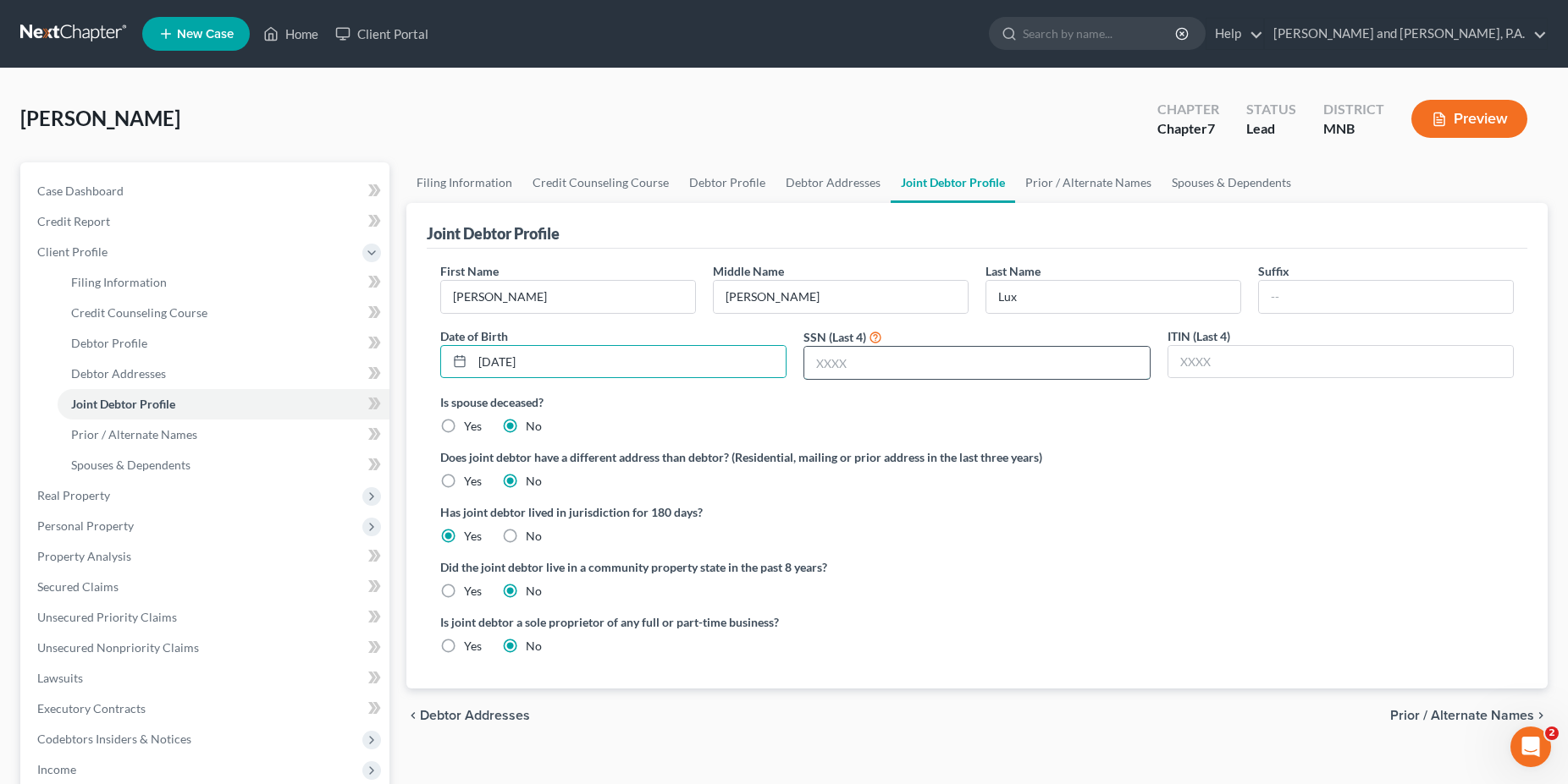
click at [865, 361] on input "text" at bounding box center [976, 362] width 345 height 32
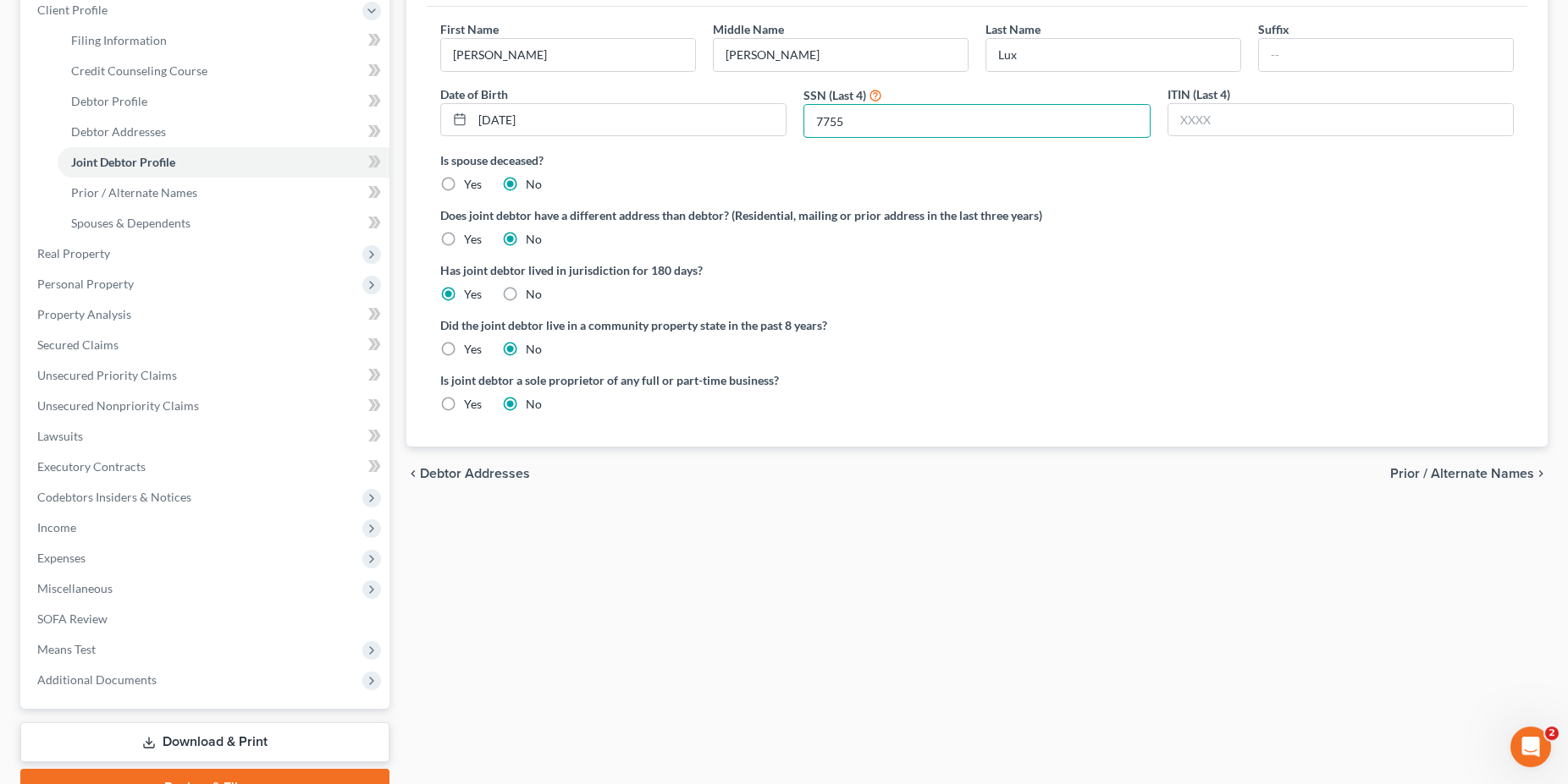
scroll to position [259, 0]
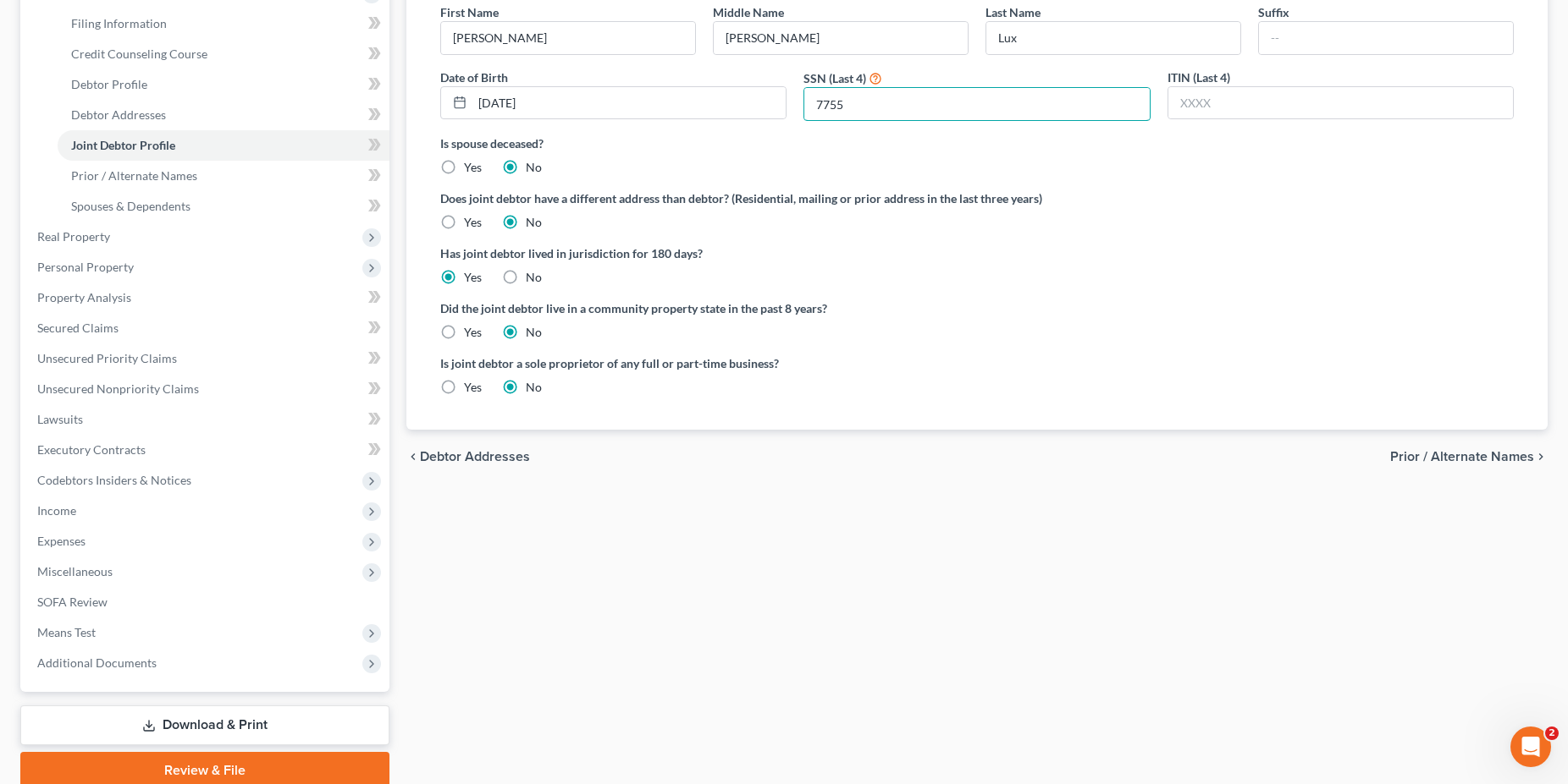
type input "7755"
click at [1467, 453] on span "Prior / Alternate Names" at bounding box center [1462, 456] width 144 height 14
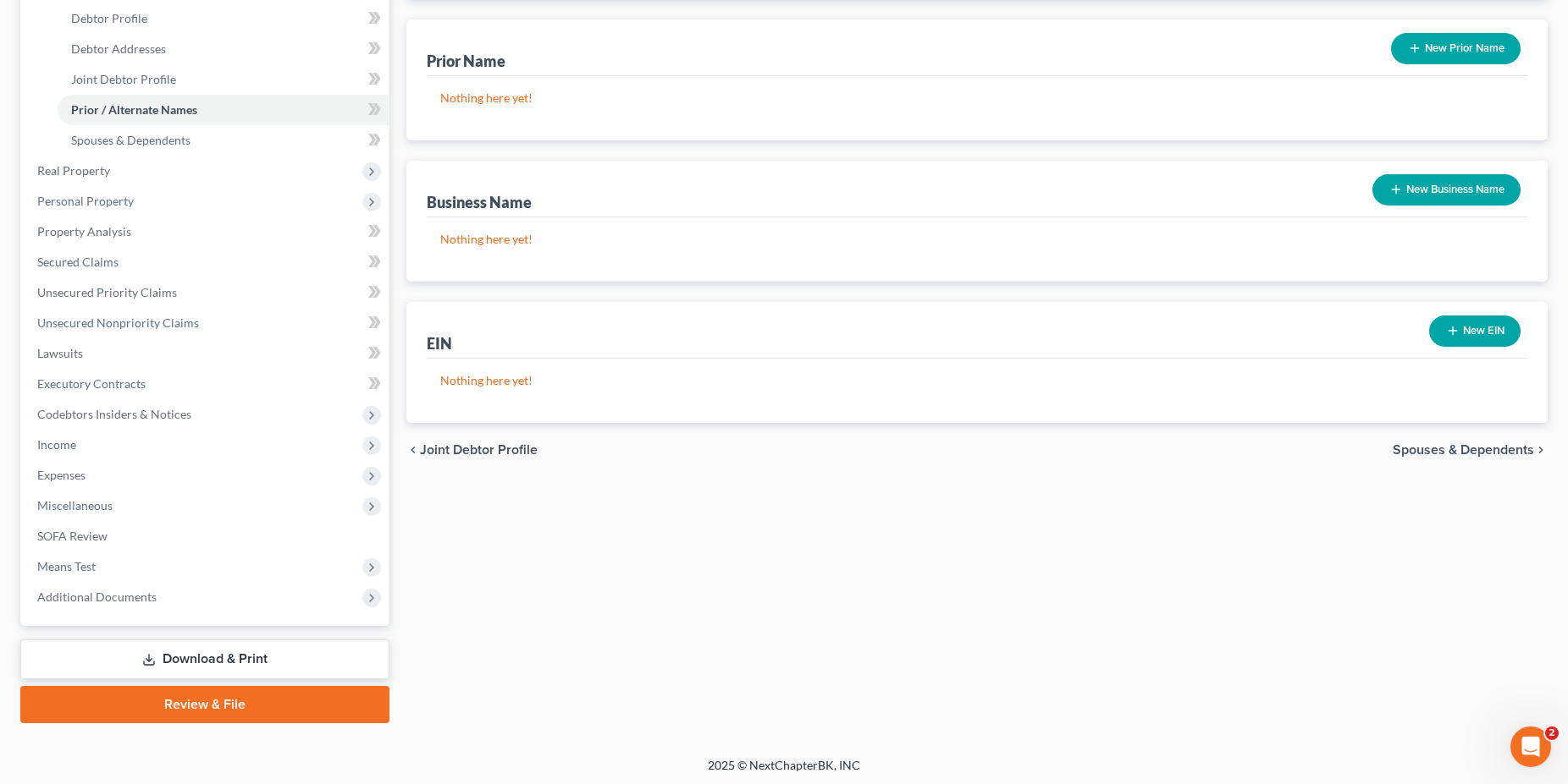
scroll to position [326, 0]
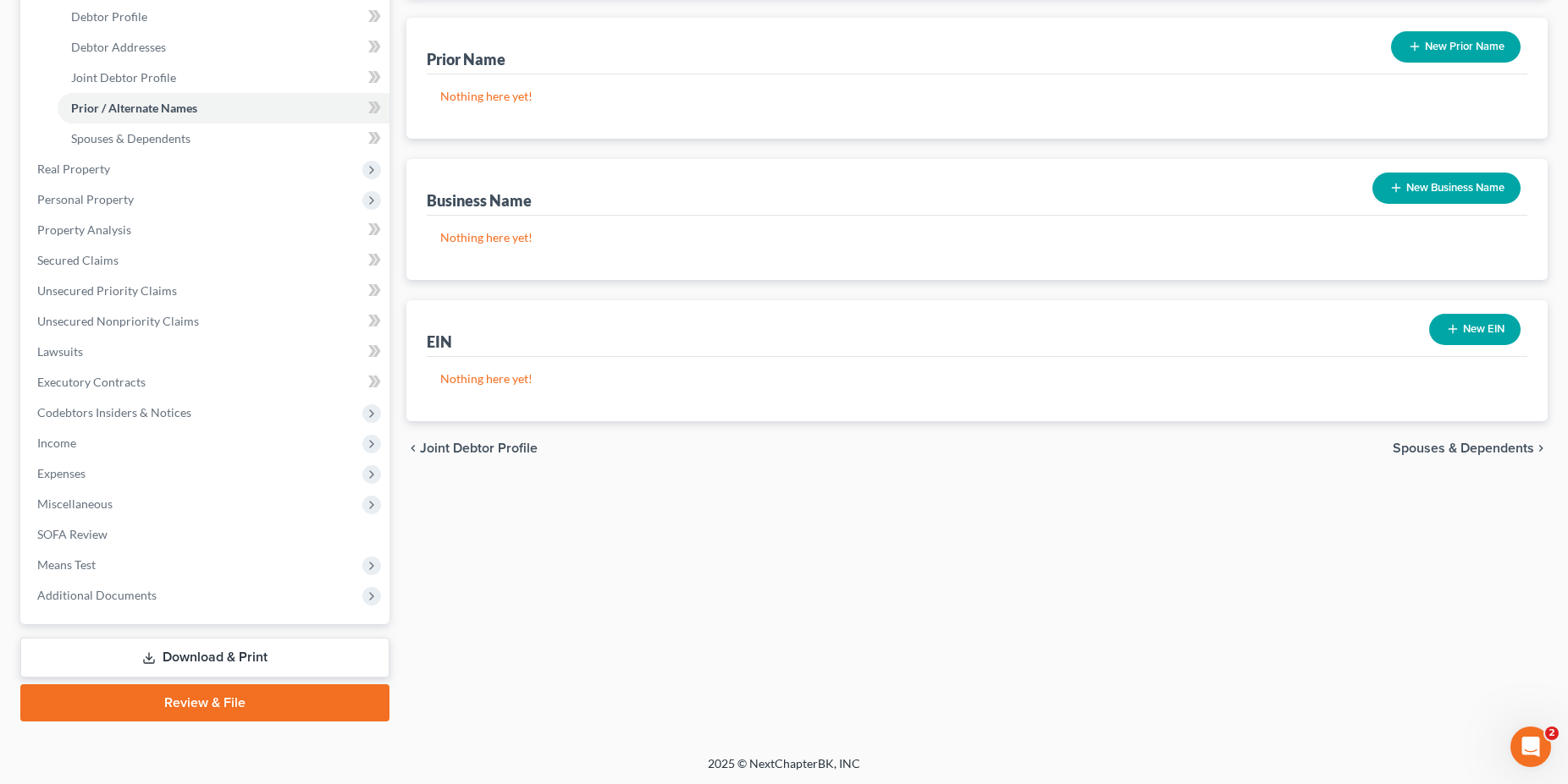
click at [1443, 450] on span "Spouses & Dependents" at bounding box center [1462, 448] width 141 height 14
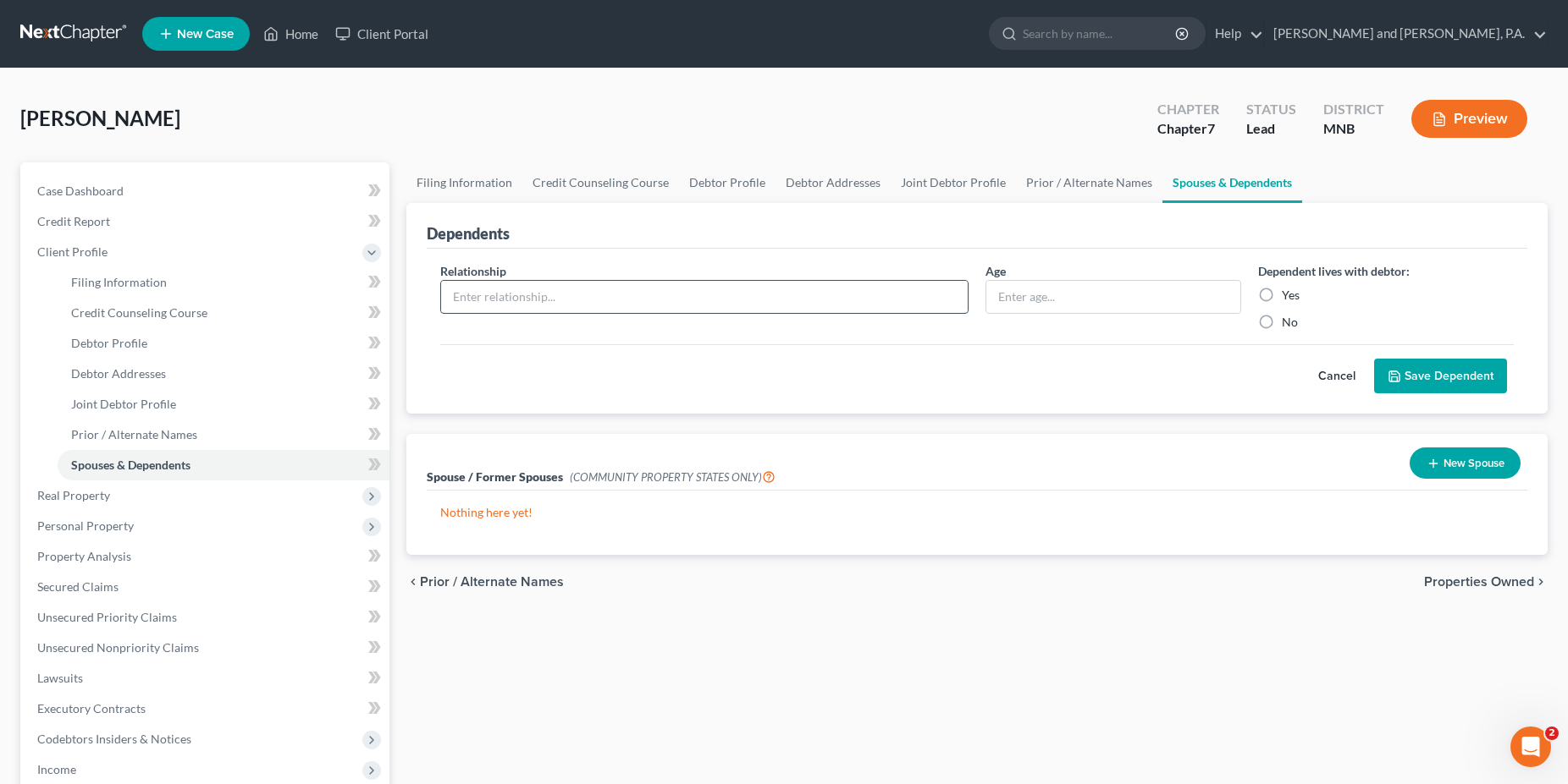
click at [525, 296] on input "text" at bounding box center [703, 297] width 526 height 32
click at [873, 374] on div "Cancel Save Dependent" at bounding box center [976, 369] width 1073 height 50
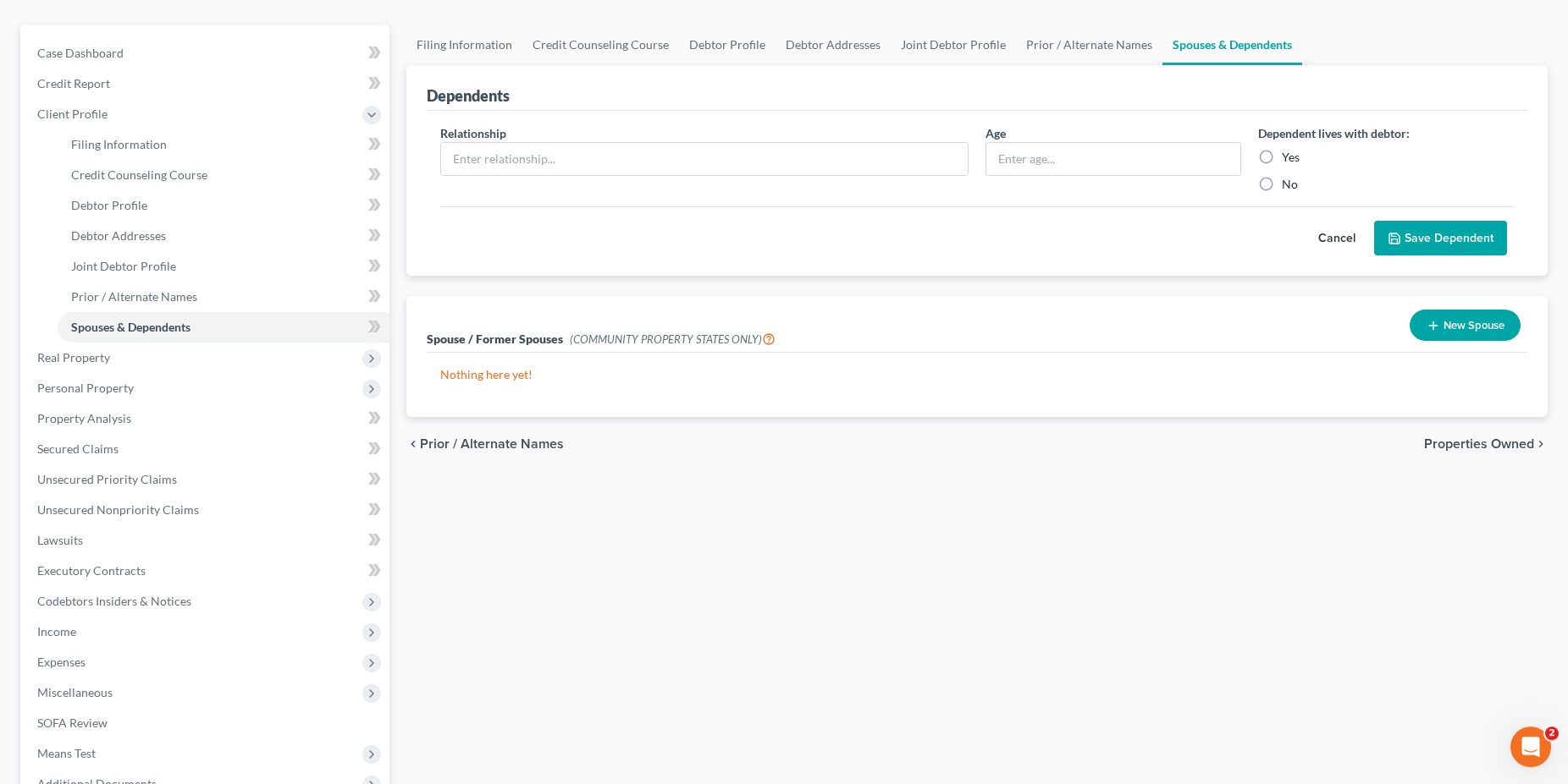
scroll to position [172, 0]
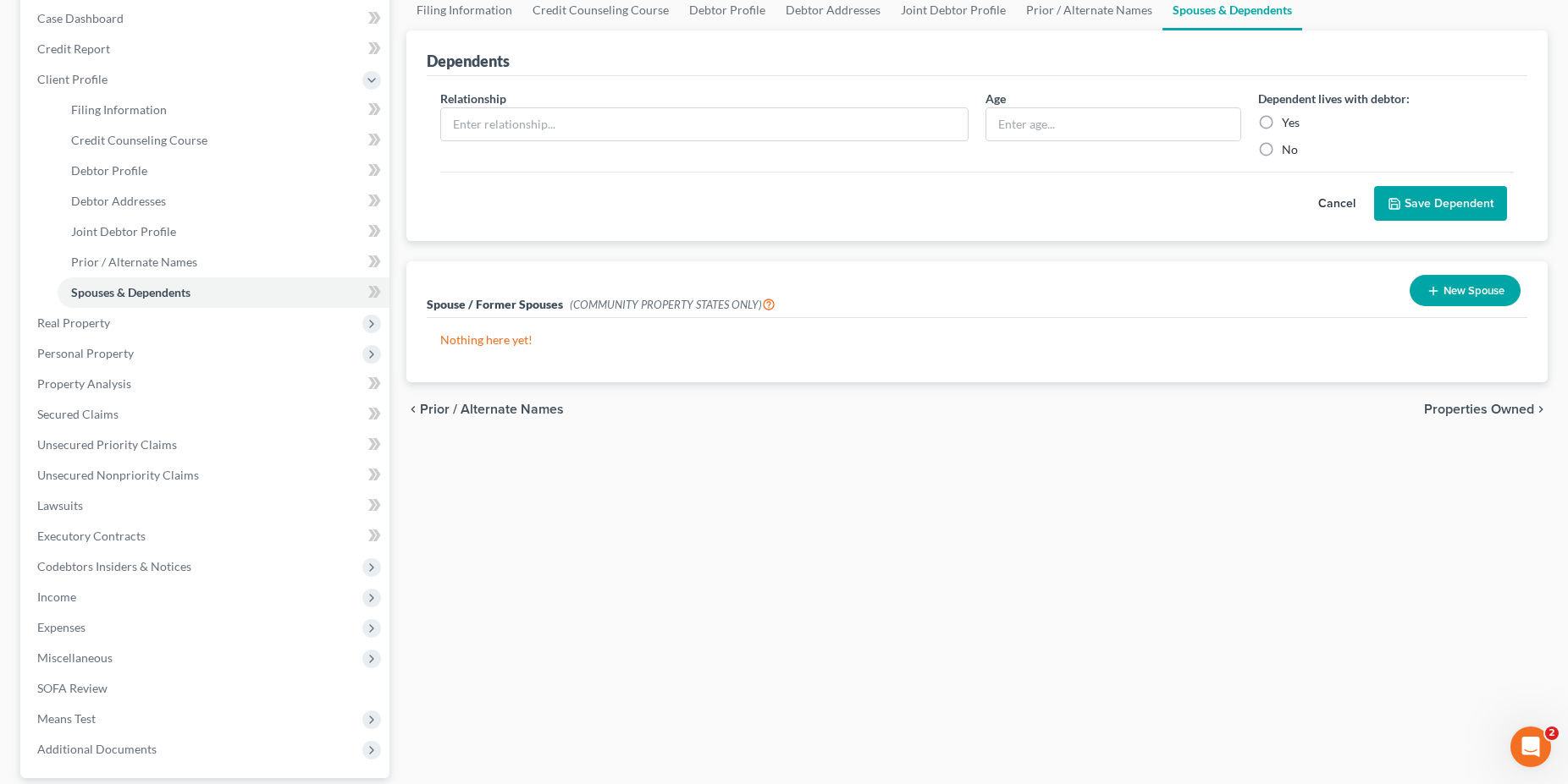
click at [1456, 404] on span "Properties Owned" at bounding box center [1478, 409] width 110 height 14
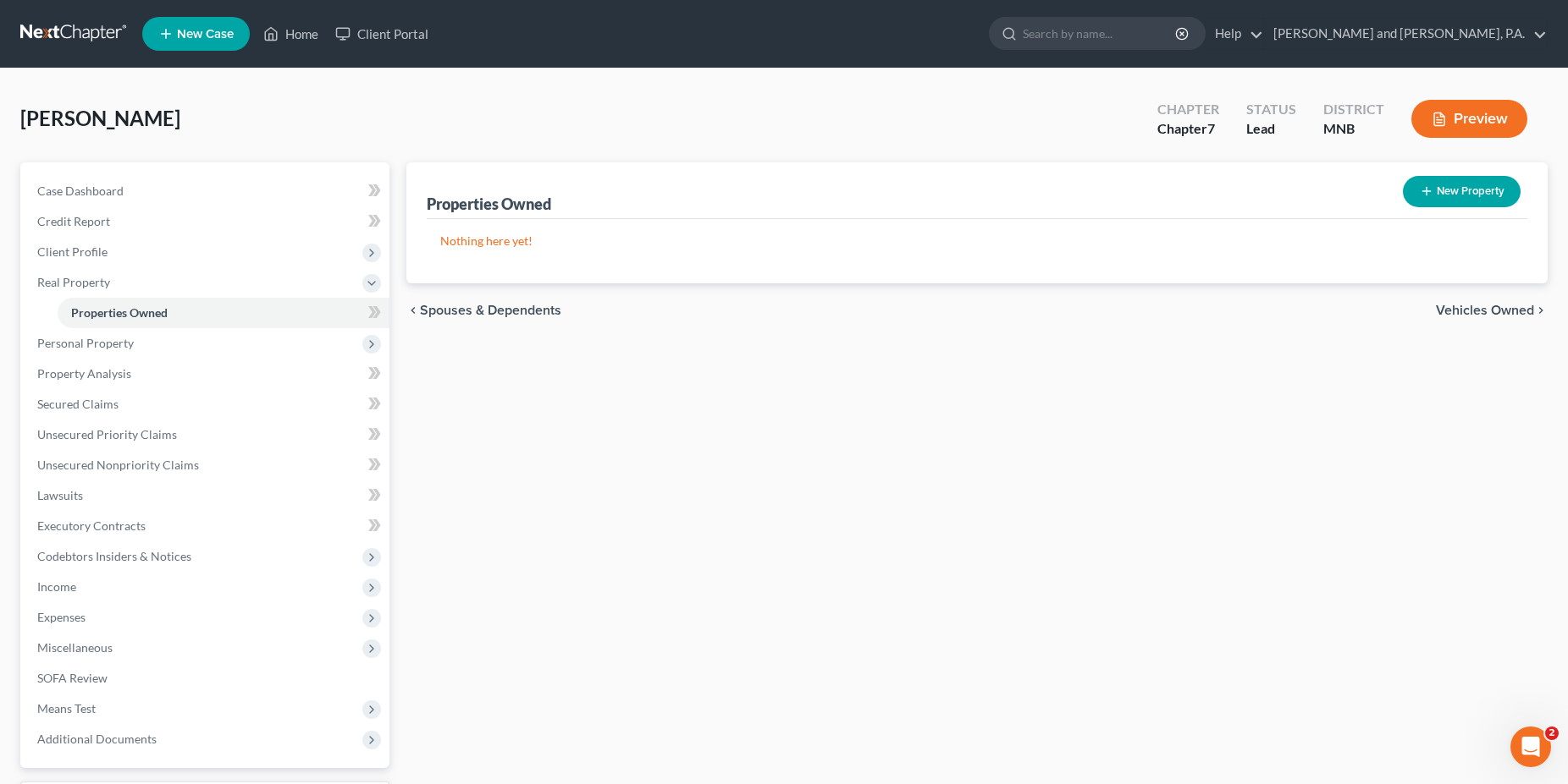
click at [1464, 188] on button "New Property" at bounding box center [1461, 192] width 118 height 31
select select "24"
select select "26"
select select "2"
select select "0"
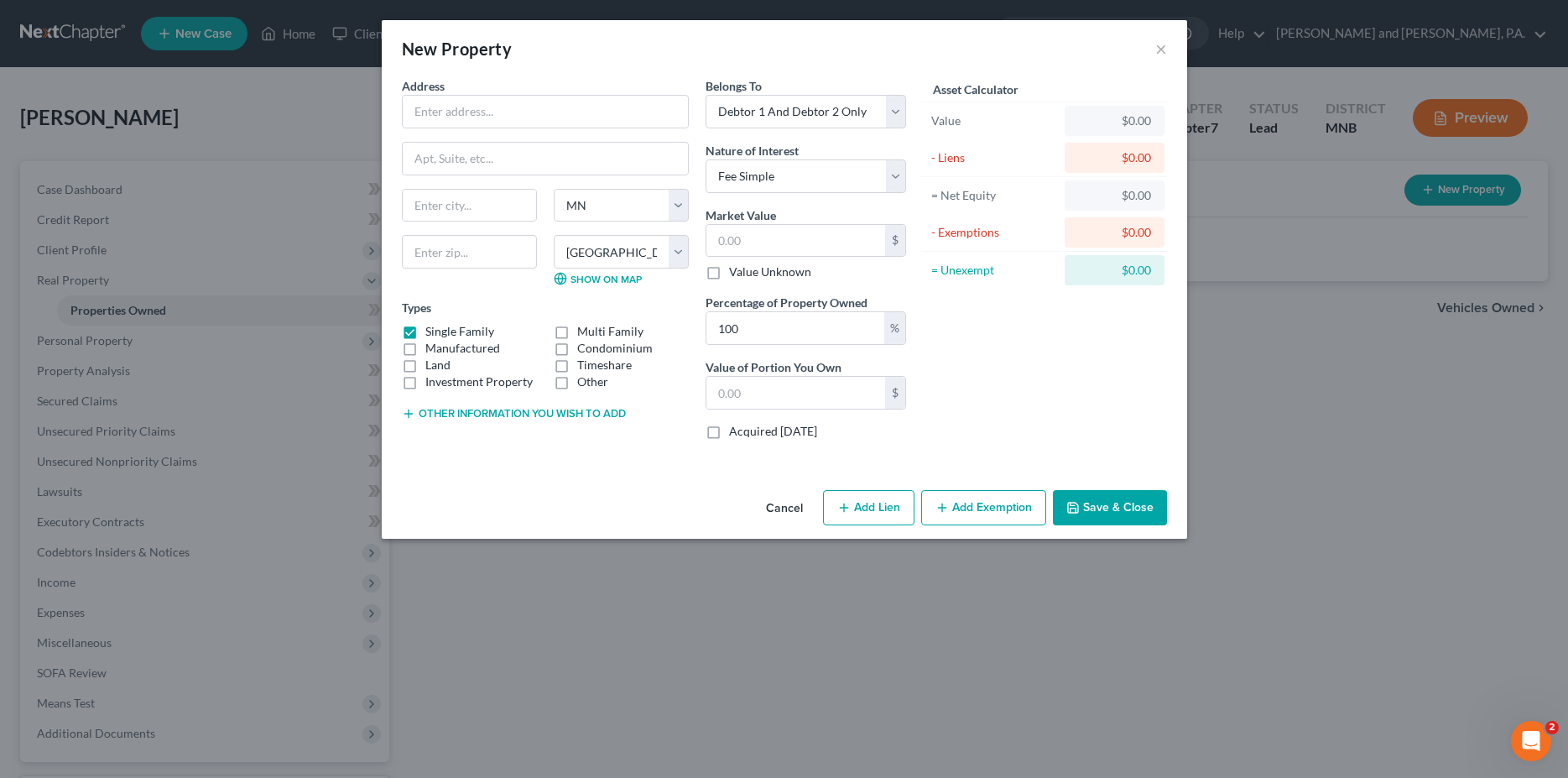
click at [799, 506] on button "Cancel" at bounding box center [785, 508] width 64 height 34
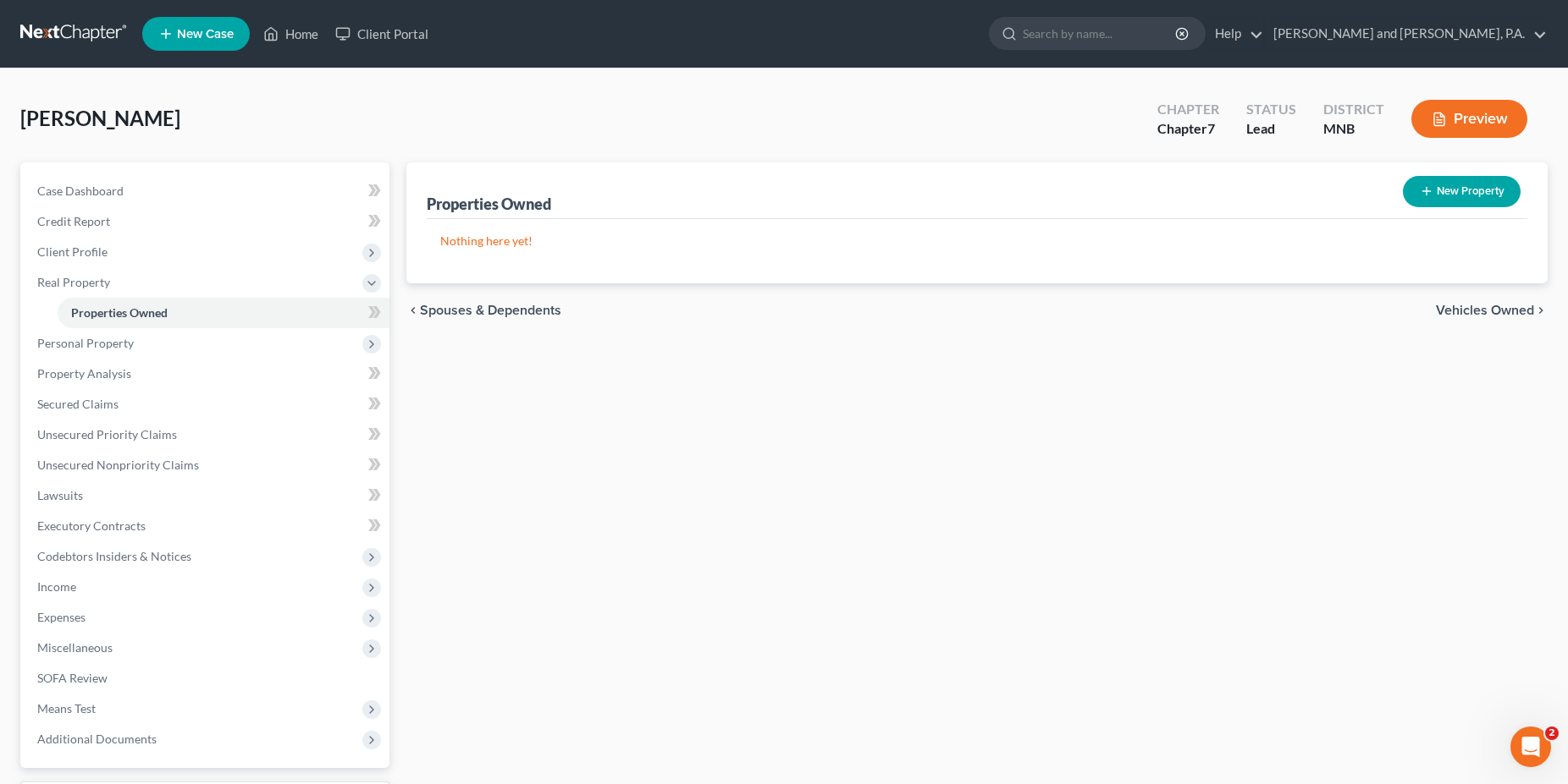
click at [1467, 310] on span "Vehicles Owned" at bounding box center [1484, 310] width 99 height 14
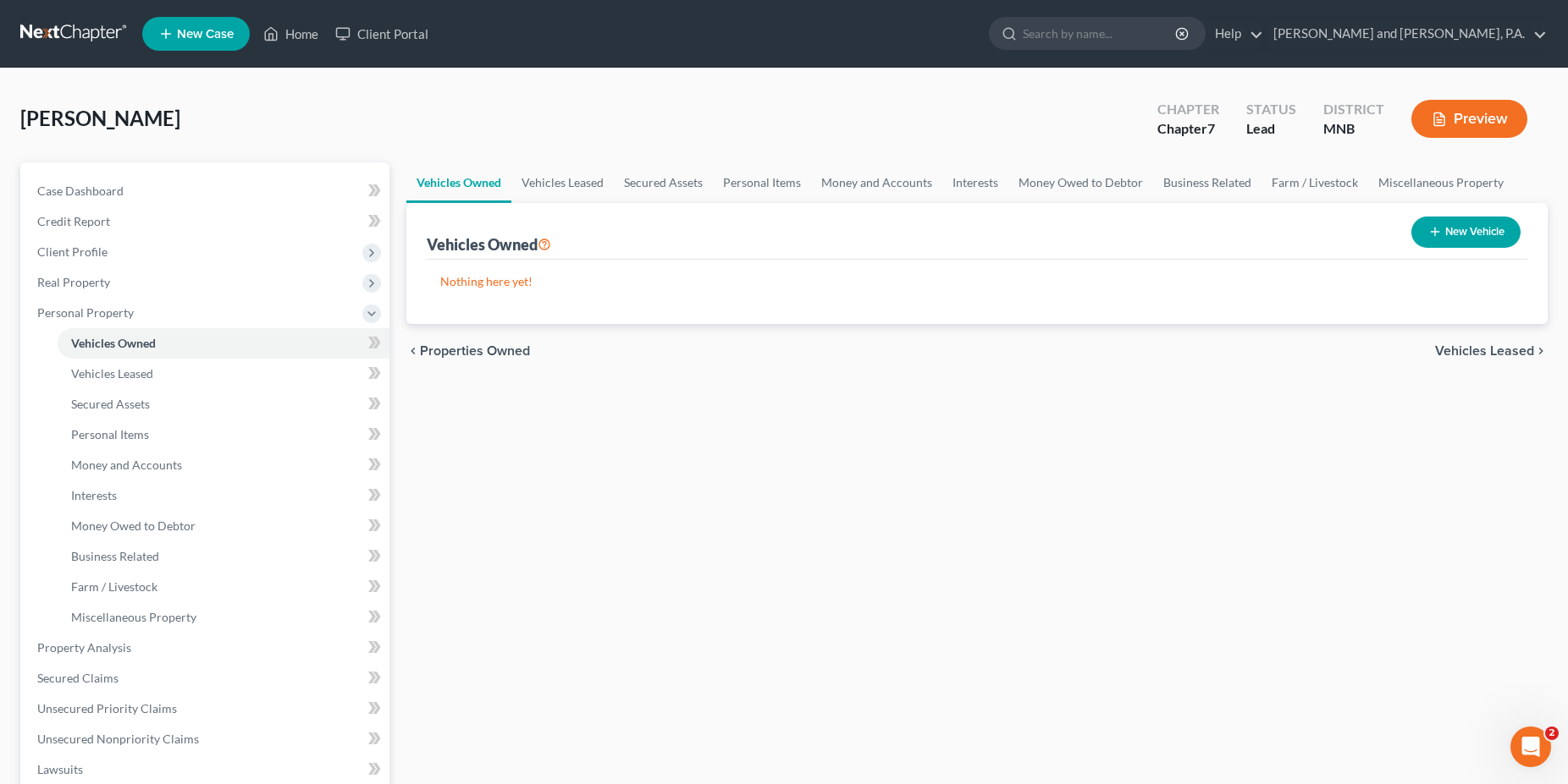
click at [1477, 224] on button "New Vehicle" at bounding box center [1466, 232] width 109 height 31
select select "0"
select select "2"
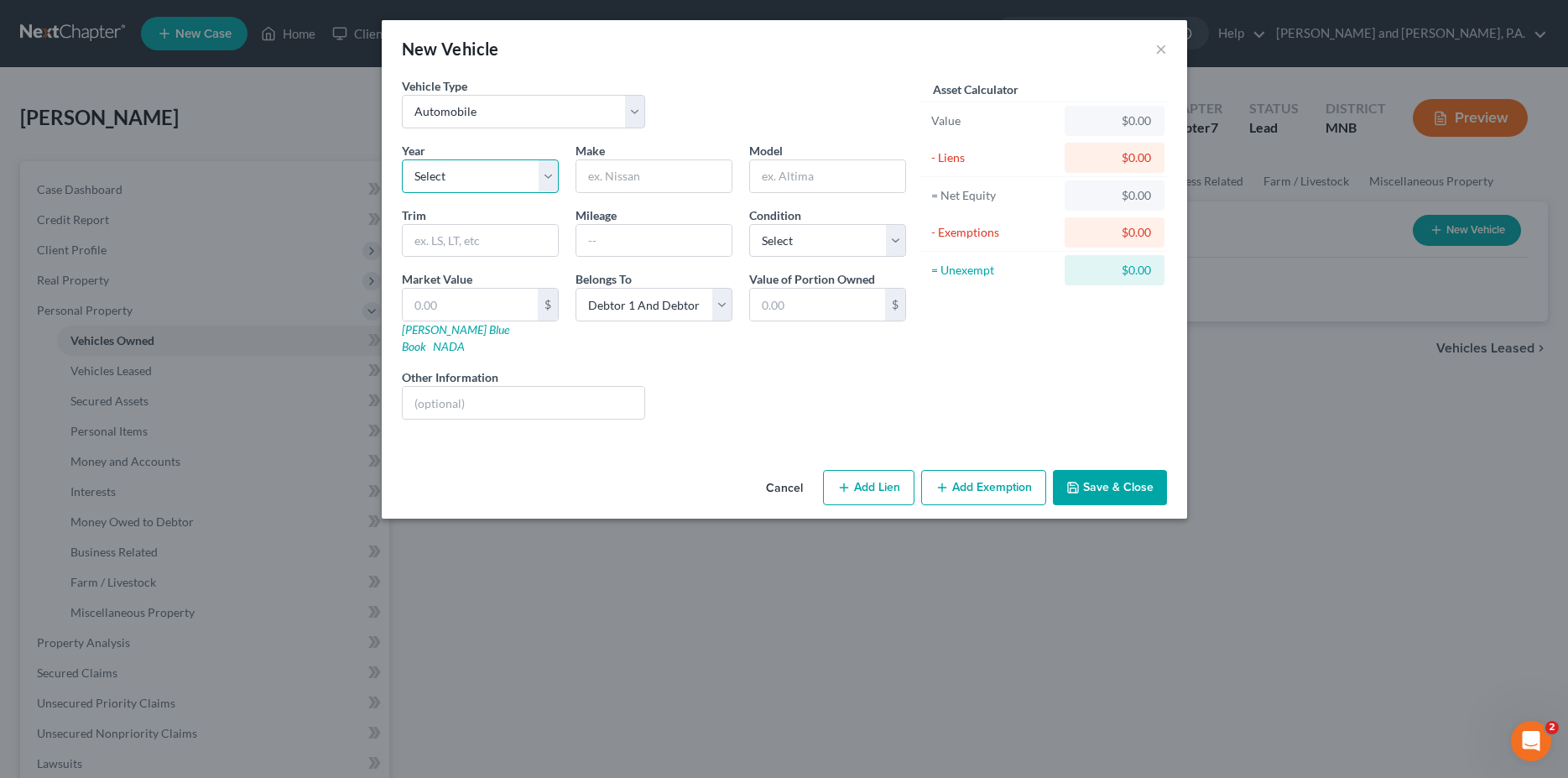
click at [402, 159] on select "Select 2026 2025 2024 2023 2022 2021 2020 2019 2018 2017 2016 2015 2014 2013 20…" at bounding box center [481, 176] width 157 height 34
select select "10"
click option "2016" at bounding box center [0, 0] width 0 height 0
click at [630, 177] on input "text" at bounding box center [654, 176] width 155 height 32
type input "Mazda"
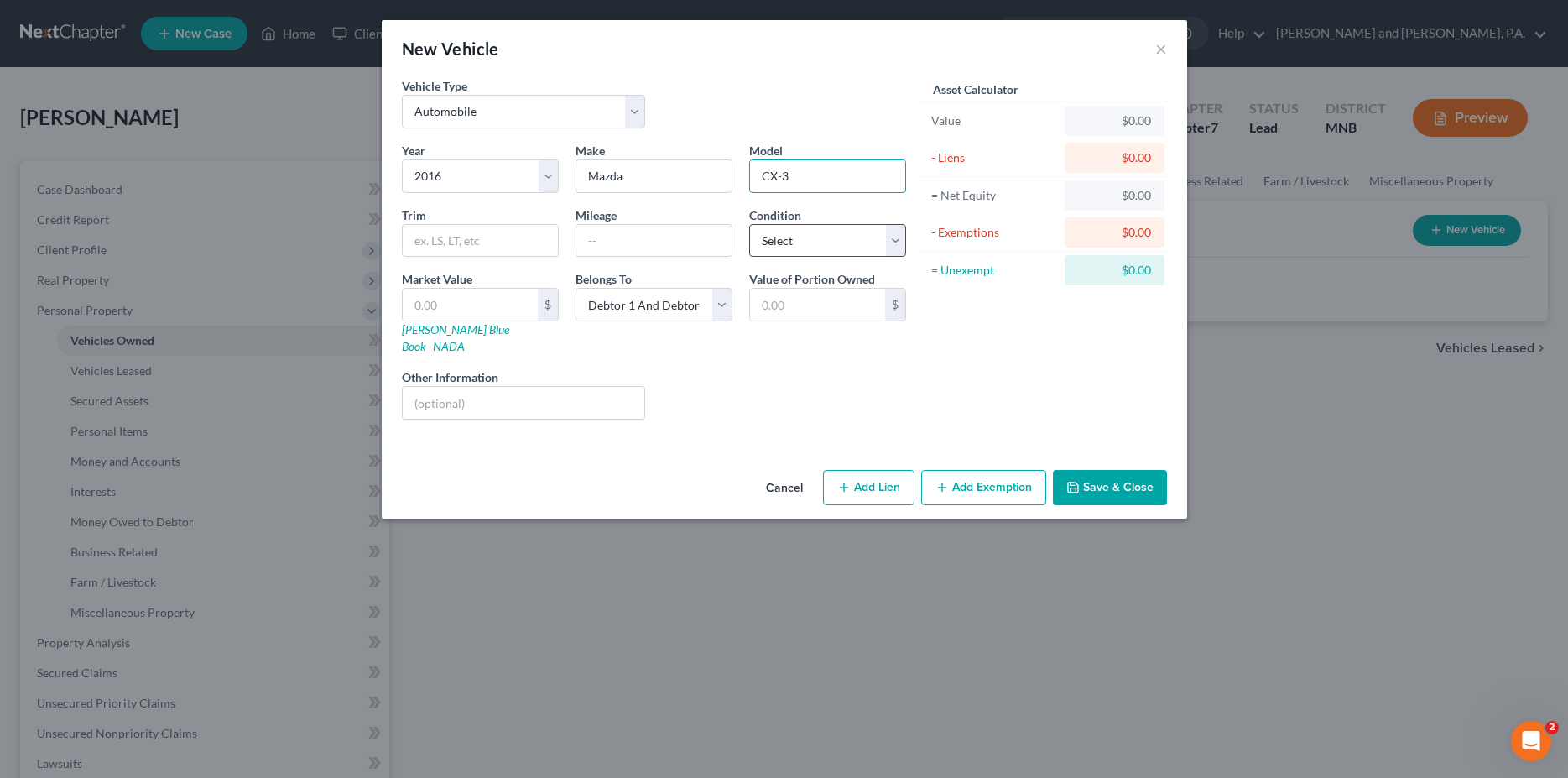
type input "CX-3"
click at [749, 224] on select "Select Excellent Very Good Good Fair Poor" at bounding box center [828, 240] width 157 height 34
select select "1"
click option "Very Good" at bounding box center [0, 0] width 0 height 0
click at [521, 302] on input "text" at bounding box center [471, 304] width 135 height 32
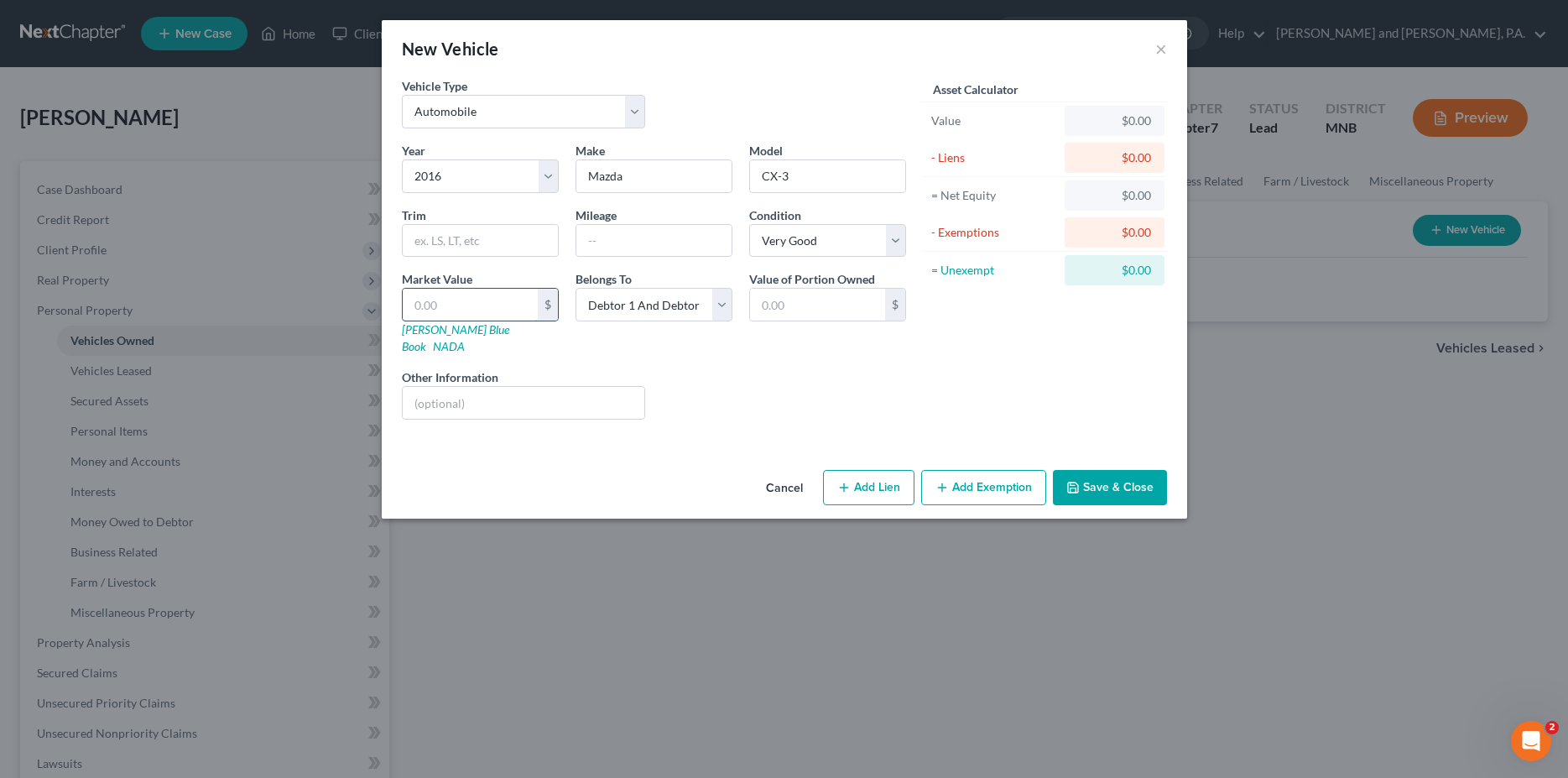
type input "1"
type input "1.00"
type input "10"
type input "10.00"
type input "102"
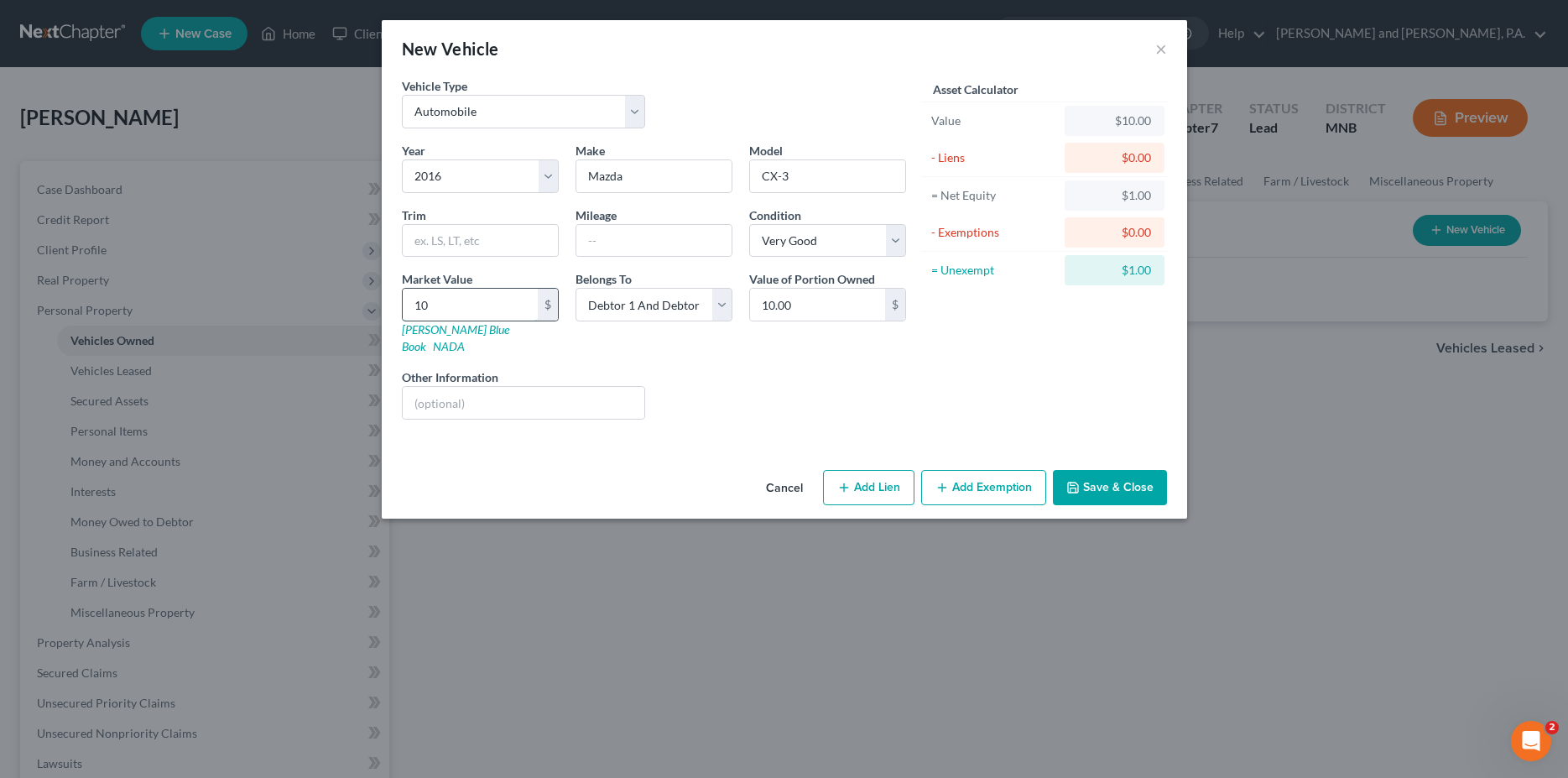
type input "102.00"
type input "1020"
type input "1,020.00"
type input "1,0200"
type input "10,200.00"
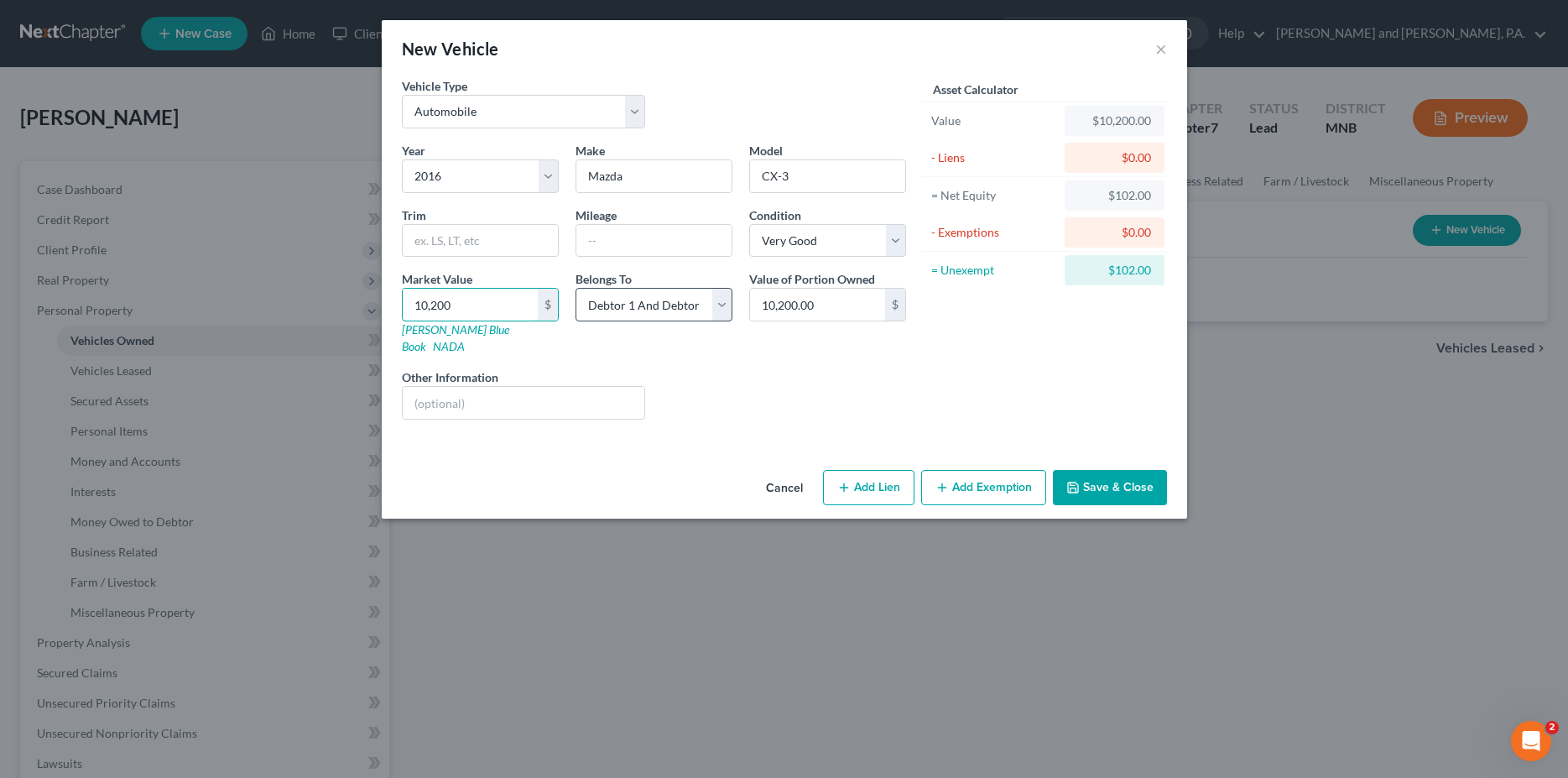
type input "10,200"
click at [576, 288] on select "Select Debtor 1 Only Debtor 2 Only Debtor 1 And Debtor 2 Only At Least One Of T…" at bounding box center [654, 304] width 157 height 34
click at [927, 412] on div "Asset Calculator Value $10,200.00 - Liens $0.00 = Net Equity $102.00 - Exemptio…" at bounding box center [1045, 254] width 261 height 356
click at [980, 470] on button "Add Exemption" at bounding box center [983, 487] width 125 height 36
select select "2"
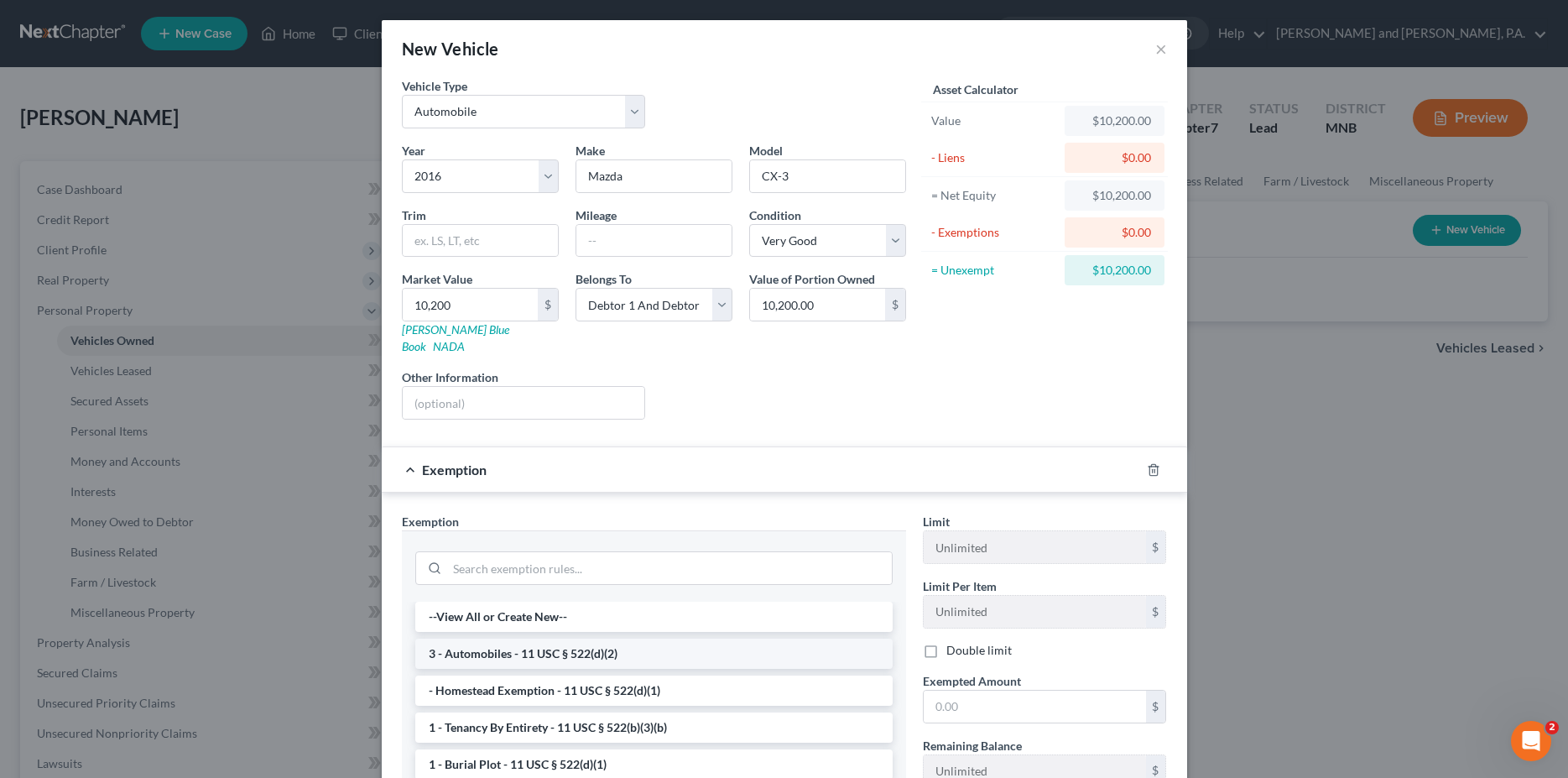
click at [573, 639] on li "3 - Automobiles - 11 USC § 522(d)(2)" at bounding box center [654, 654] width 477 height 30
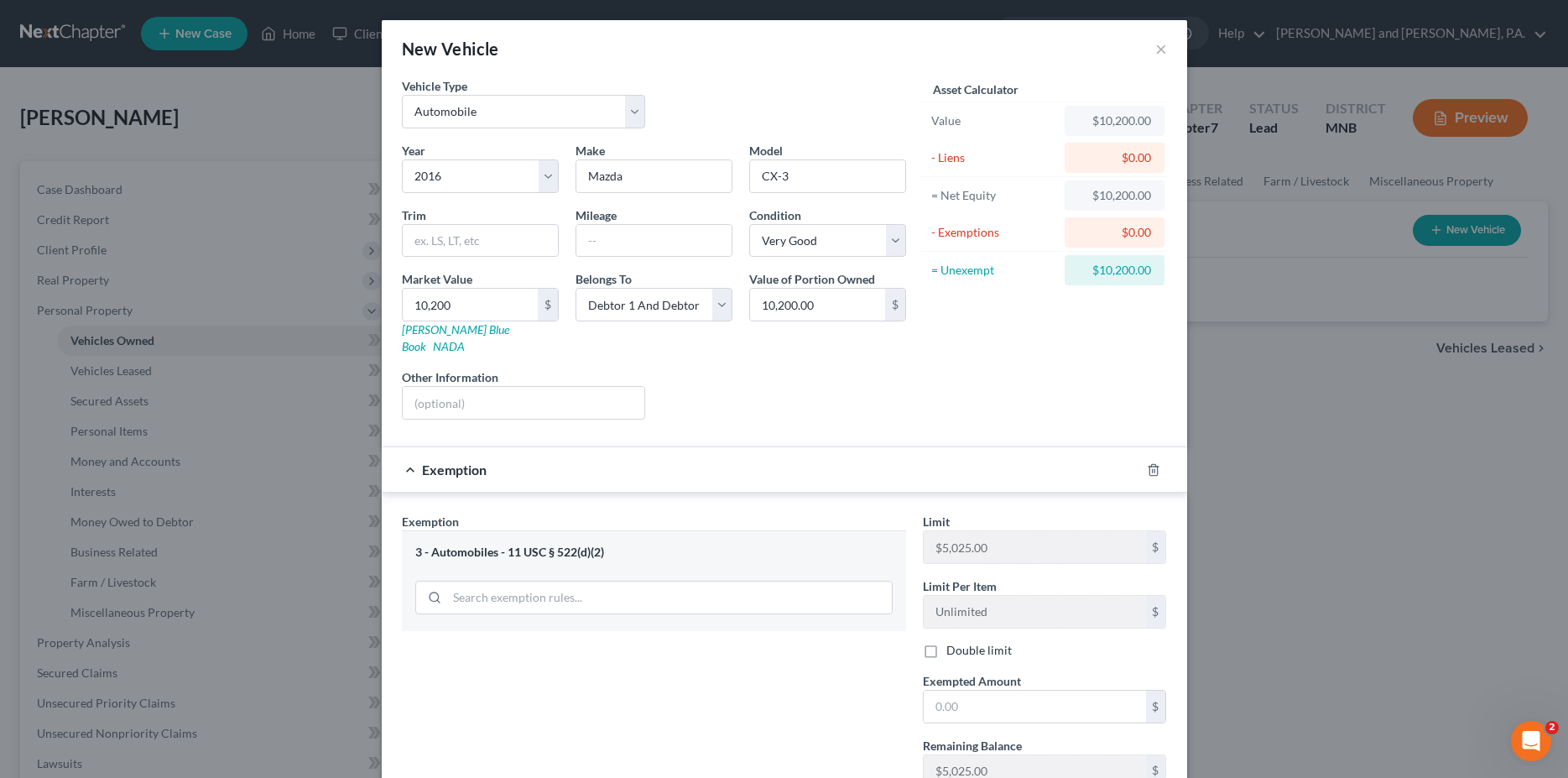
click at [947, 642] on label "Double limit" at bounding box center [980, 650] width 66 height 16
click at [953, 642] on input "Double limit" at bounding box center [959, 647] width 11 height 11
checkbox input "true"
click at [947, 693] on input "text" at bounding box center [1034, 707] width 222 height 32
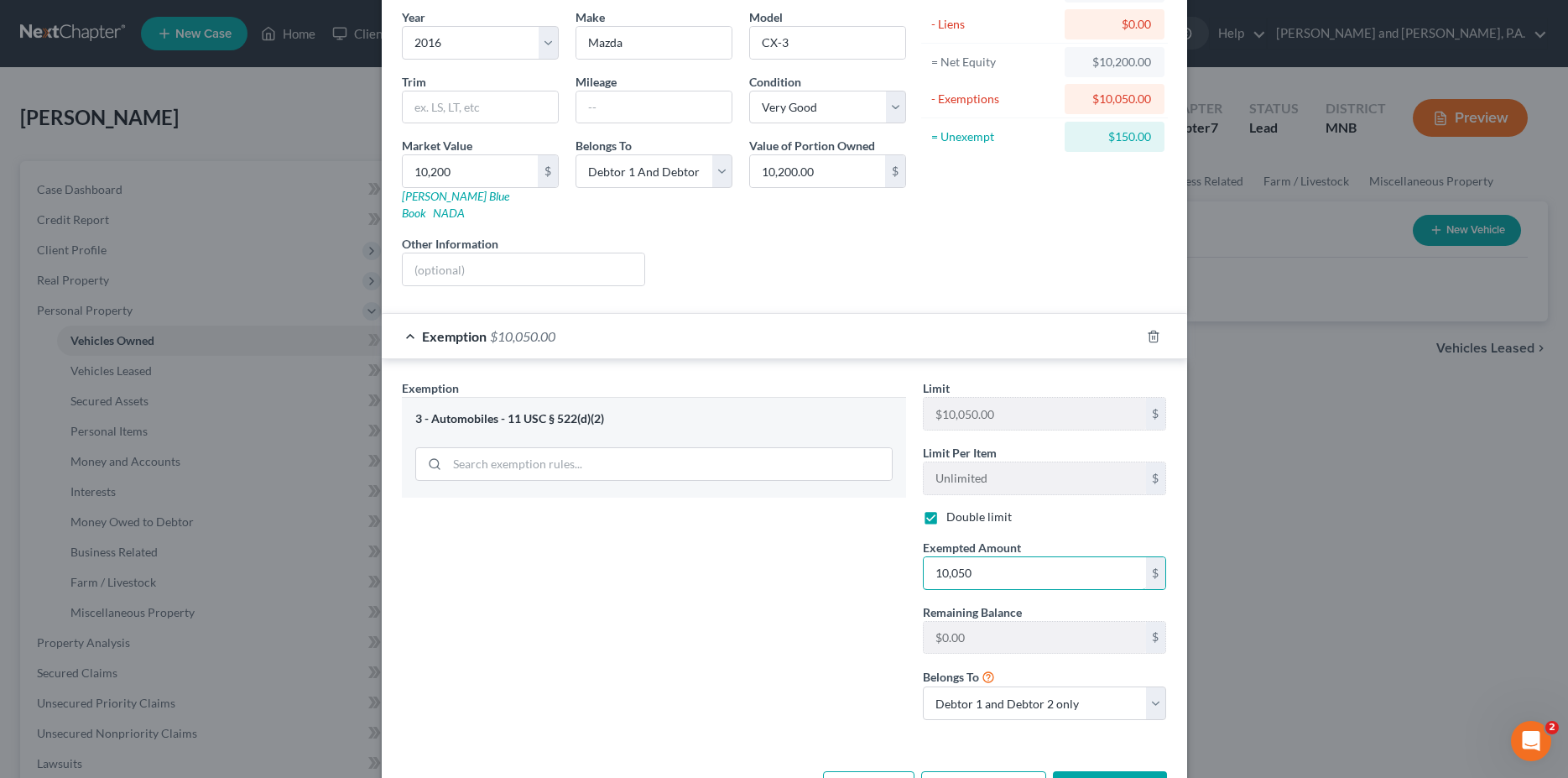
scroll to position [150, 0]
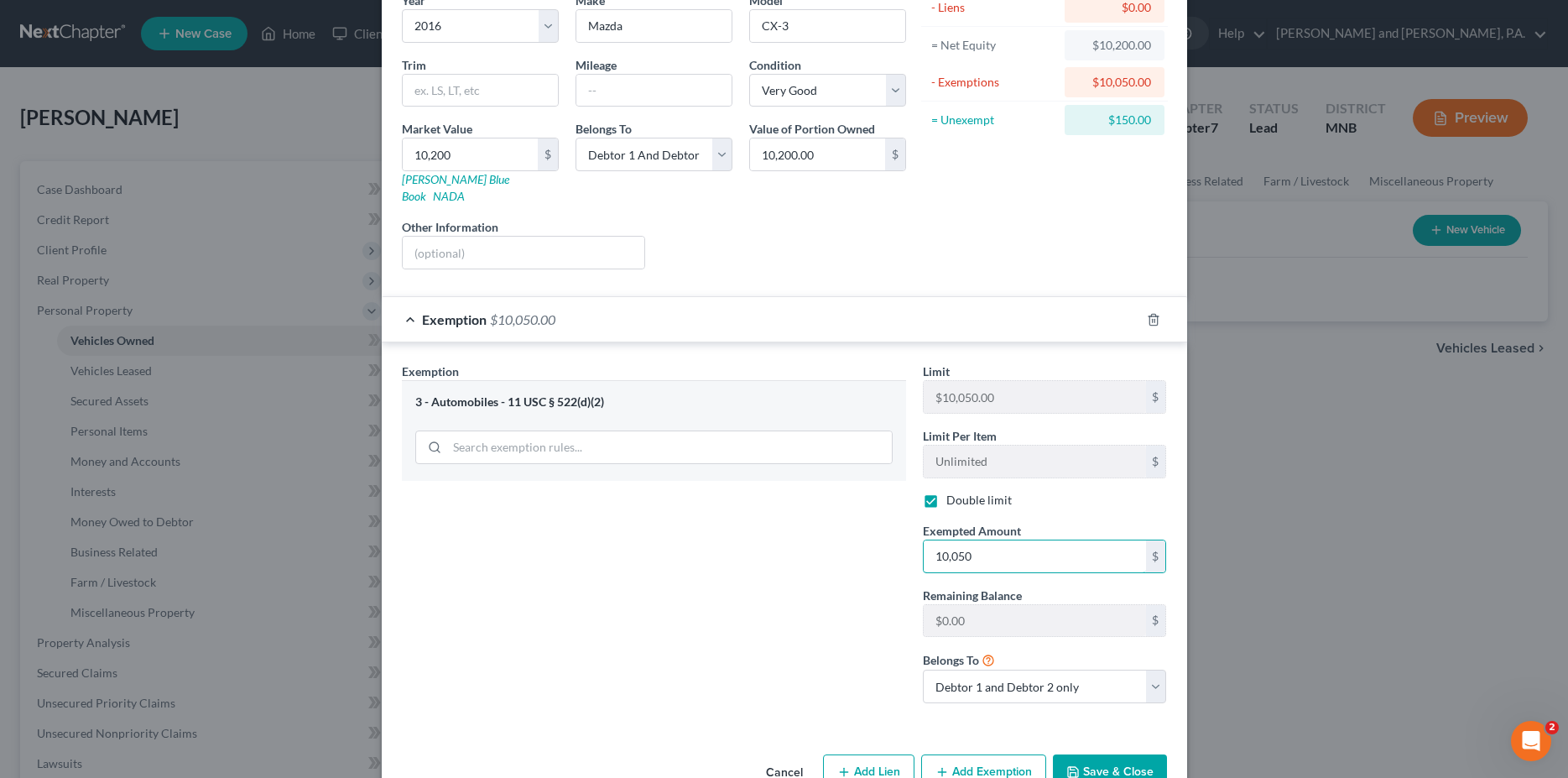
type input "10,050"
click at [981, 755] on button "Add Exemption" at bounding box center [983, 772] width 125 height 36
select select "2"
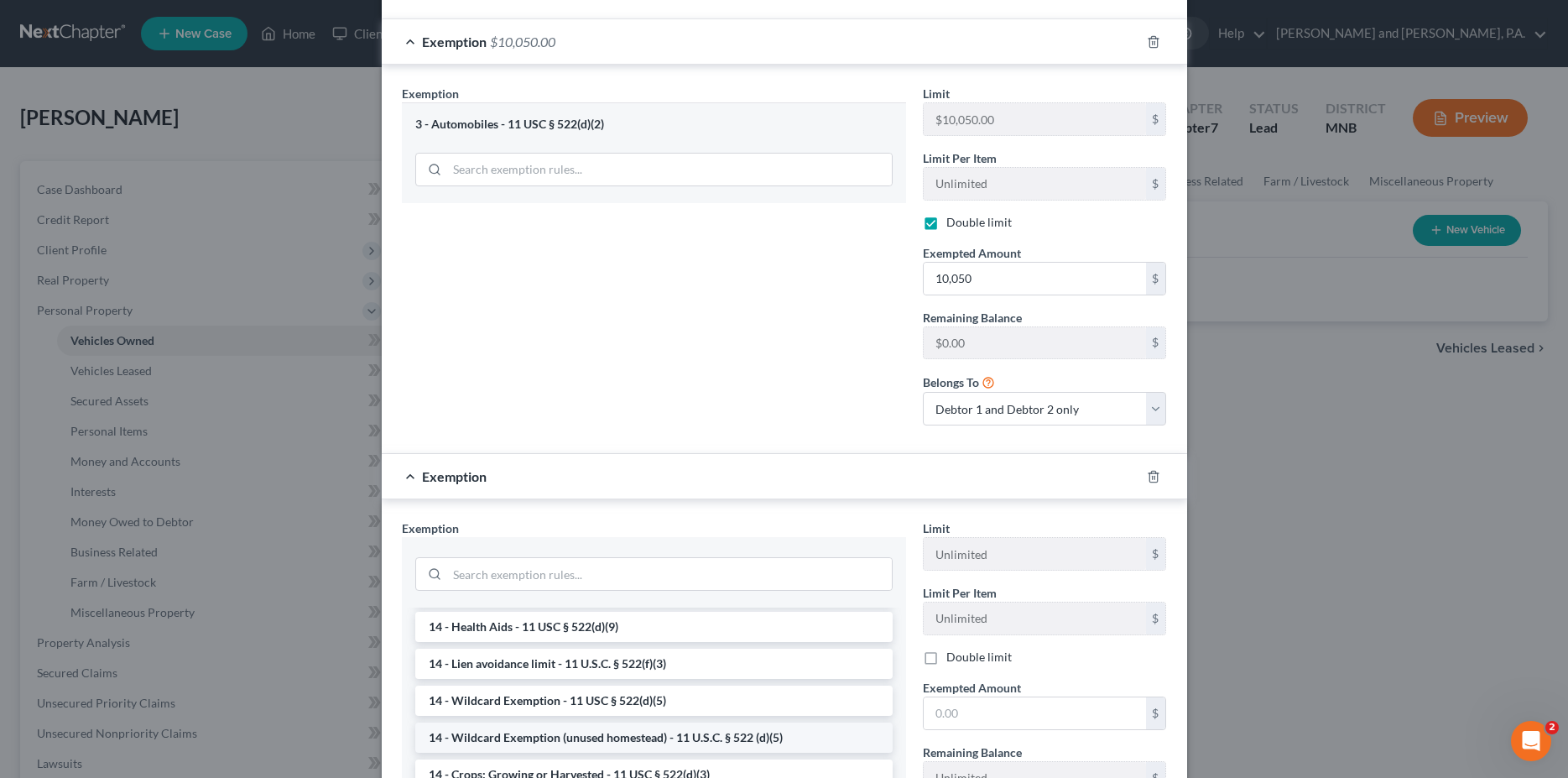
scroll to position [365, 0]
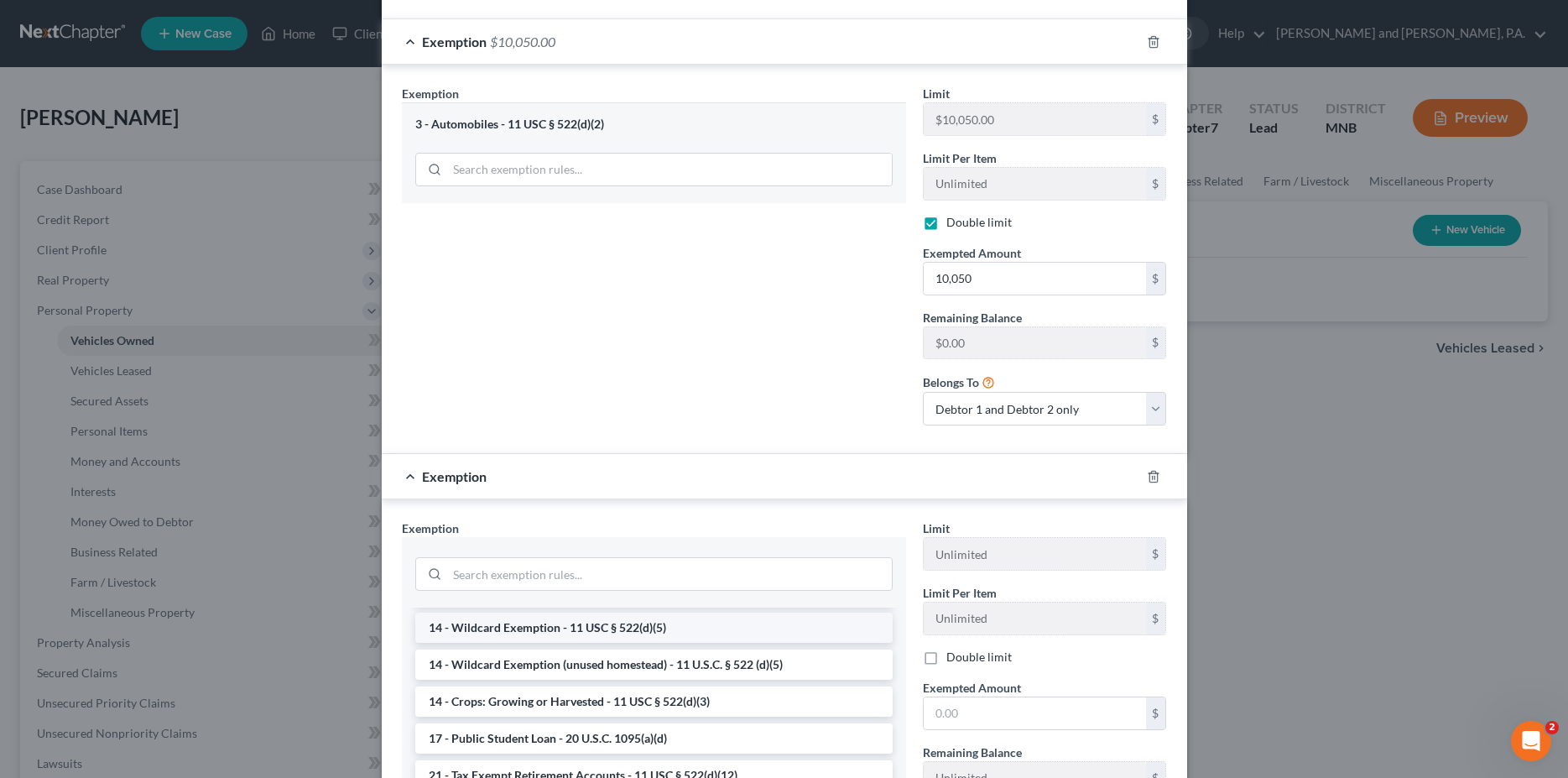
click at [518, 613] on li "14 - Wildcard Exemption - 11 USC § 522(d)(5)" at bounding box center [654, 627] width 477 height 30
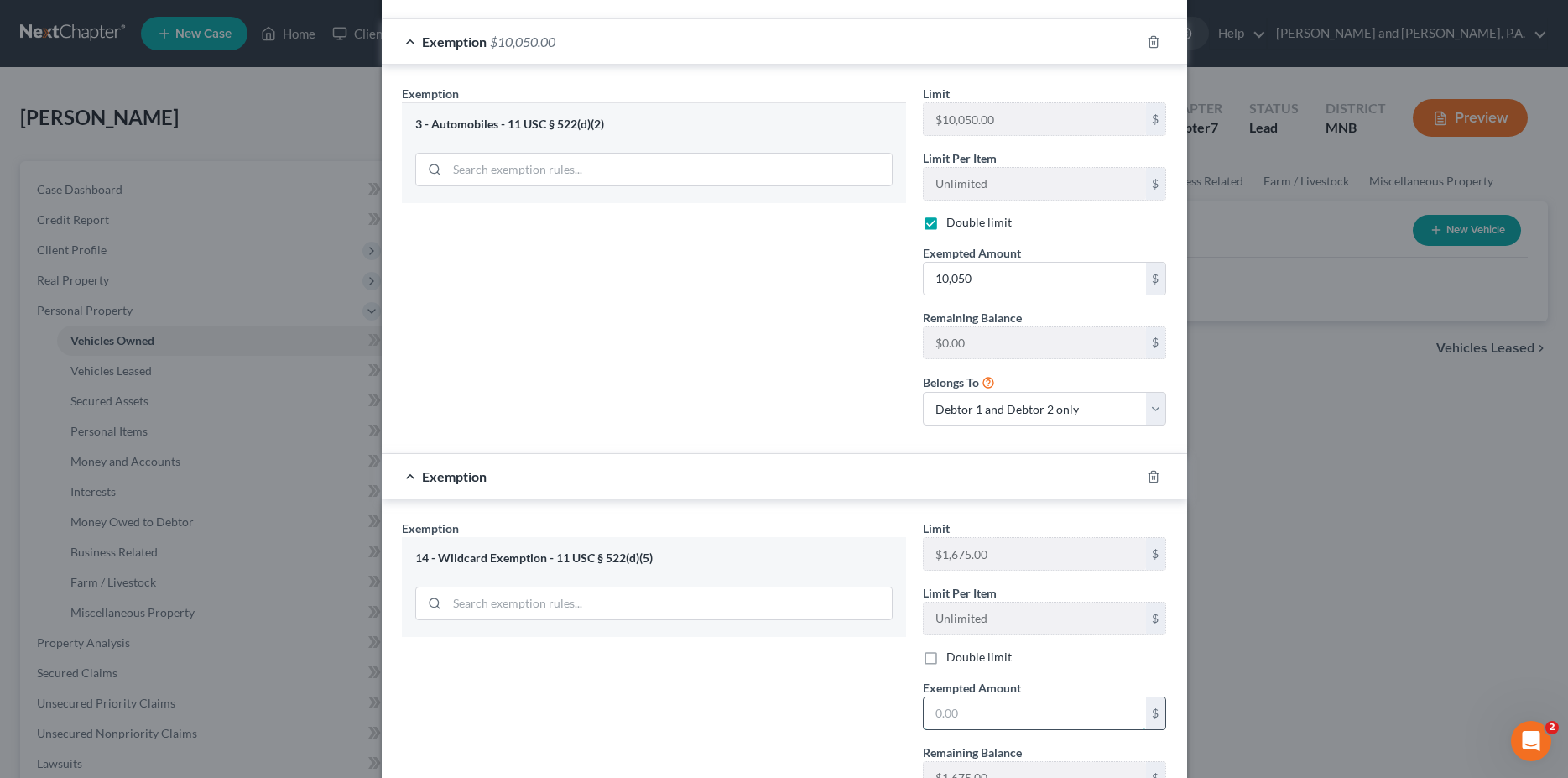
click at [950, 698] on input "text" at bounding box center [1034, 713] width 222 height 32
click at [947, 649] on label "Double limit" at bounding box center [980, 657] width 66 height 16
click at [953, 649] on input "Double limit" at bounding box center [959, 655] width 11 height 11
checkbox input "true"
click at [949, 698] on input "text" at bounding box center [1034, 713] width 222 height 32
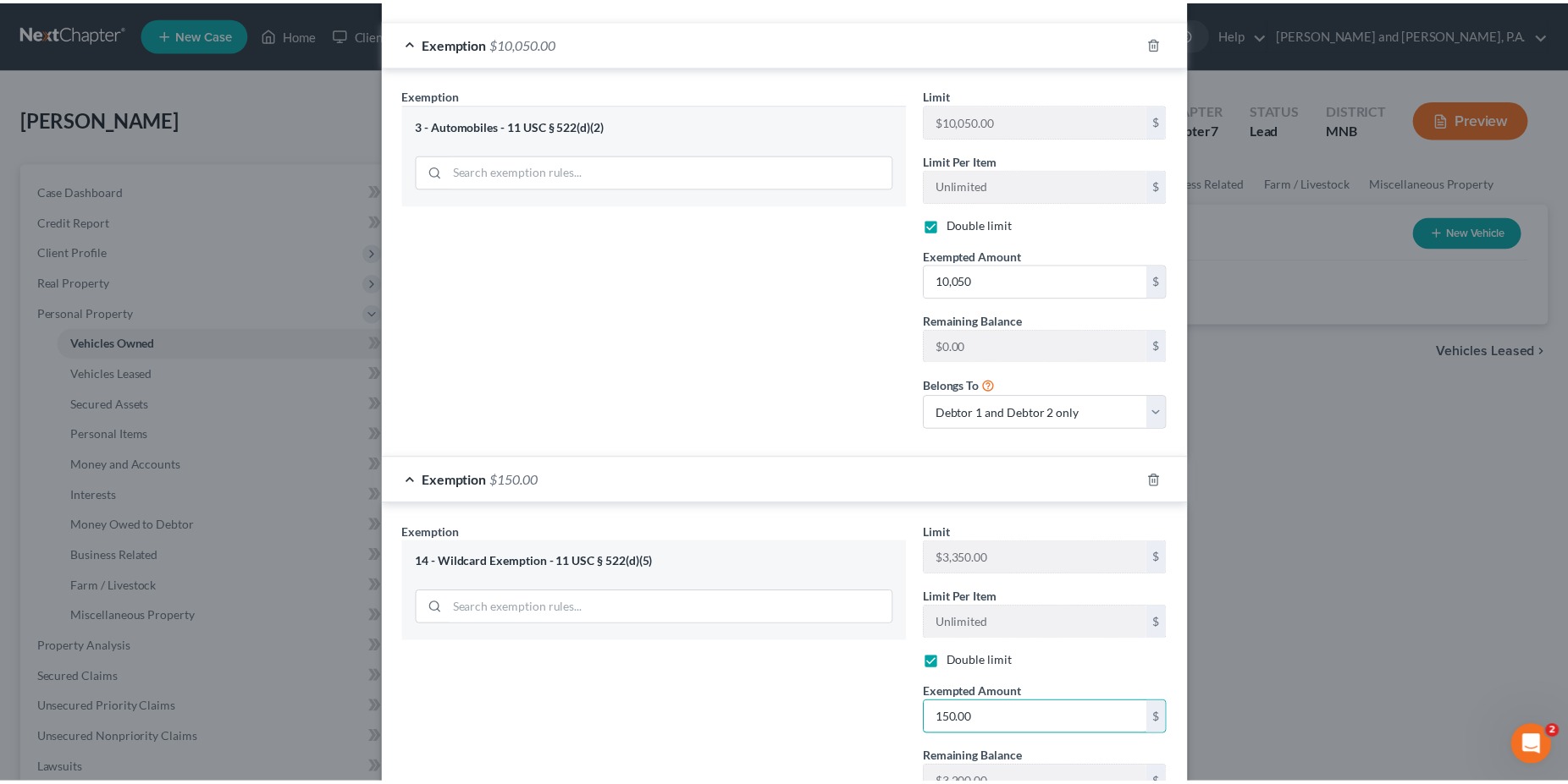
scroll to position [618, 0]
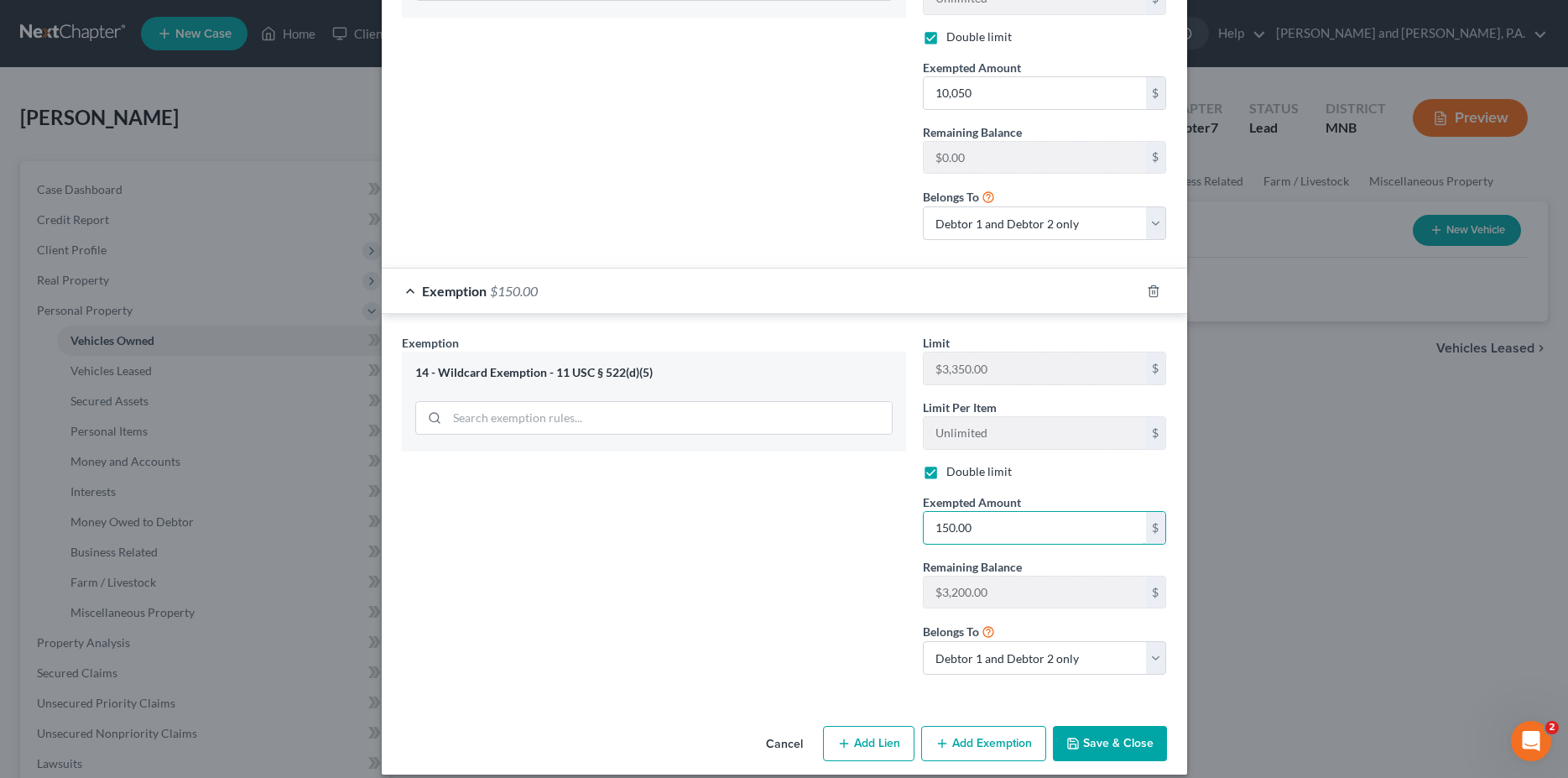
type input "150.00"
click at [1102, 726] on button "Save & Close" at bounding box center [1109, 743] width 114 height 36
